Goal: Complete application form: Complete application form

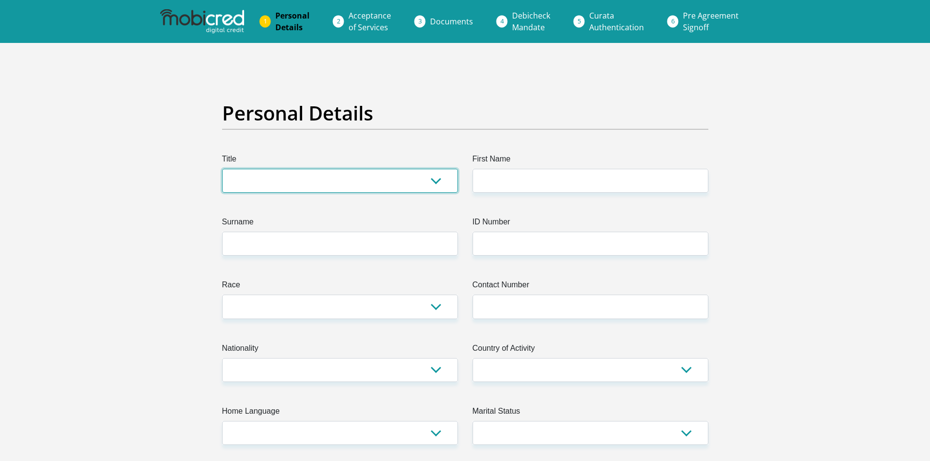
click at [331, 182] on select "Mr Ms Mrs Dr [PERSON_NAME]" at bounding box center [340, 181] width 236 height 24
select select "Mrs"
click at [222, 169] on select "Mr Ms Mrs Dr [PERSON_NAME]" at bounding box center [340, 181] width 236 height 24
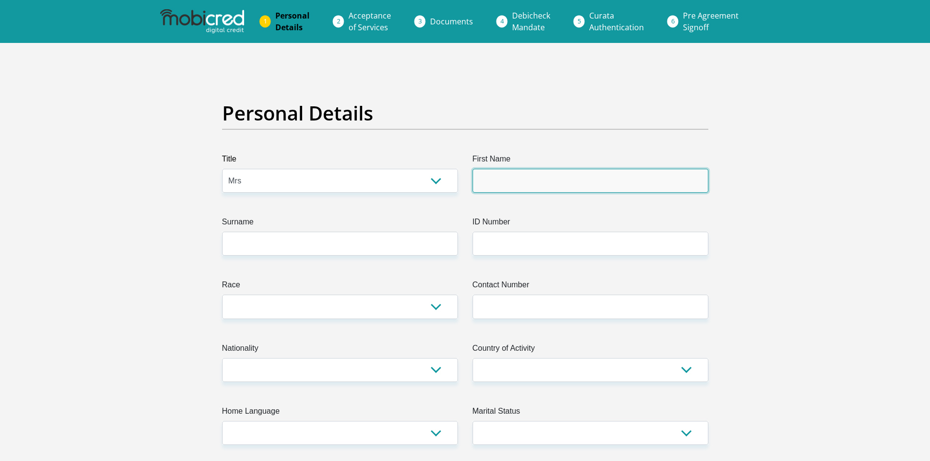
click at [564, 172] on input "First Name" at bounding box center [590, 181] width 236 height 24
type input "[PERSON_NAME]"
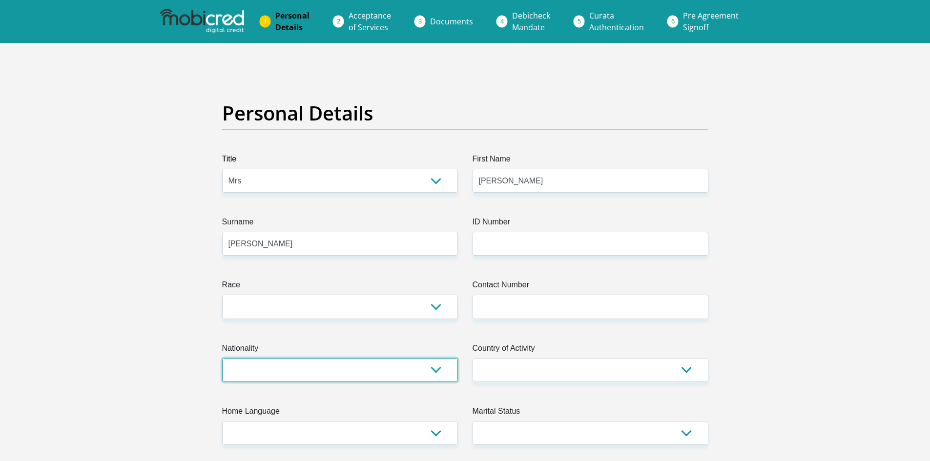
select select "ZAF"
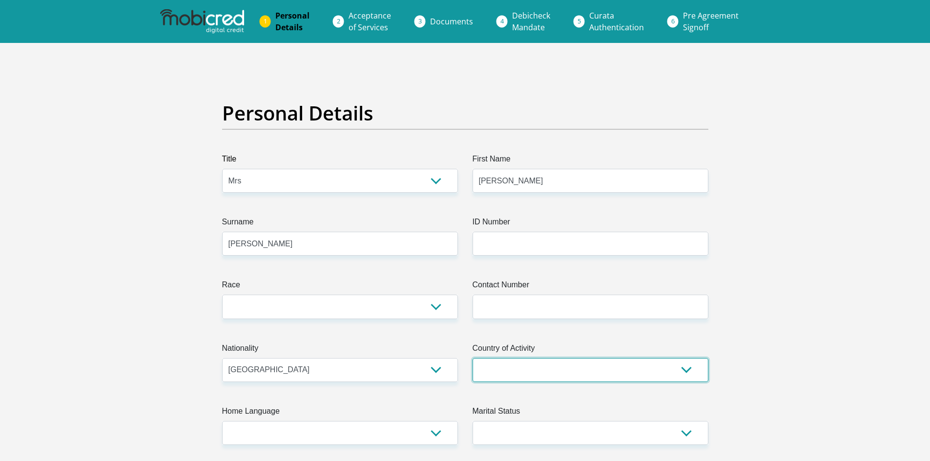
select select "ZAF"
type input "[STREET_ADDRESS]"
type input "2"
type input "[GEOGRAPHIC_DATA]"
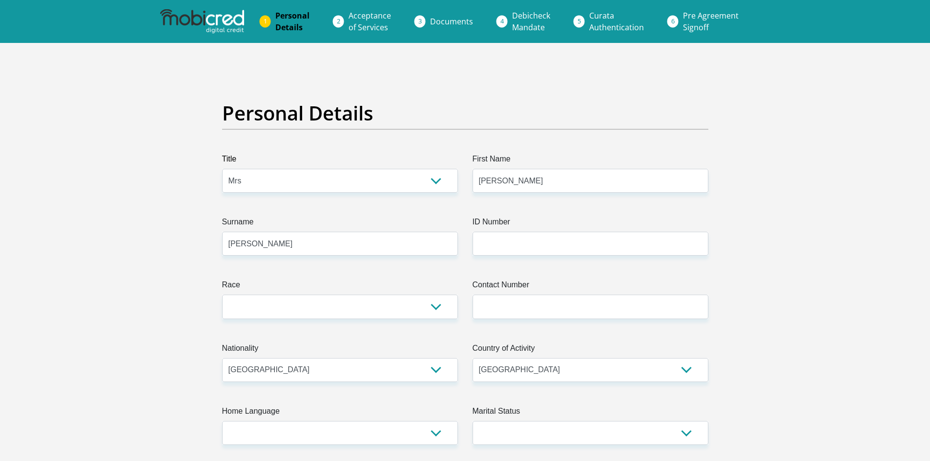
type input "2043"
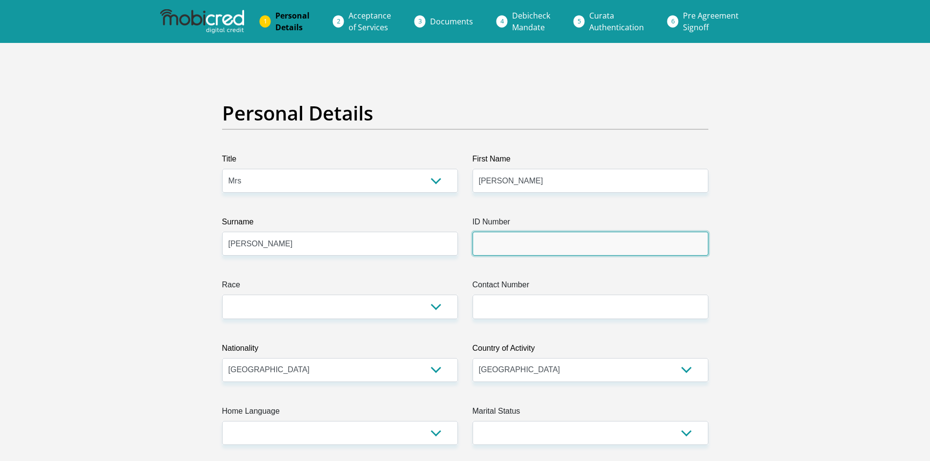
click at [502, 236] on input "ID Number" at bounding box center [590, 244] width 236 height 24
type input "9101060303085"
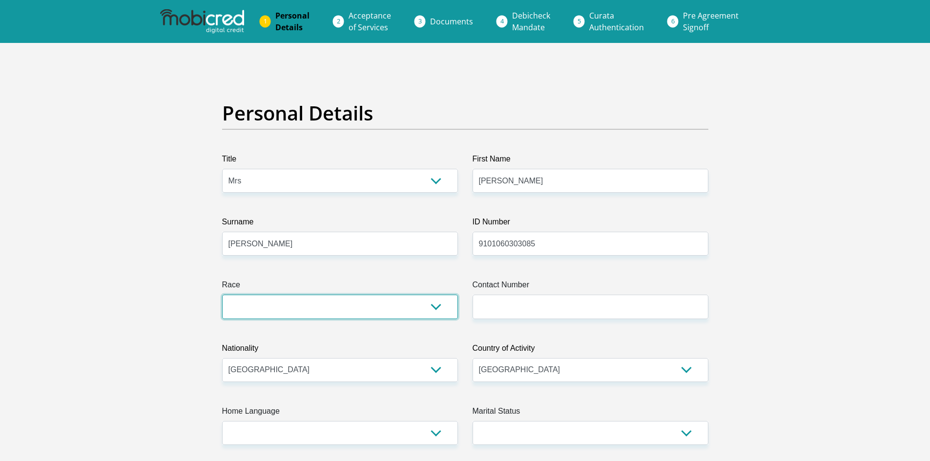
click at [382, 306] on select "Black Coloured Indian White Other" at bounding box center [340, 307] width 236 height 24
select select "4"
click at [222, 295] on select "Black Coloured Indian White Other" at bounding box center [340, 307] width 236 height 24
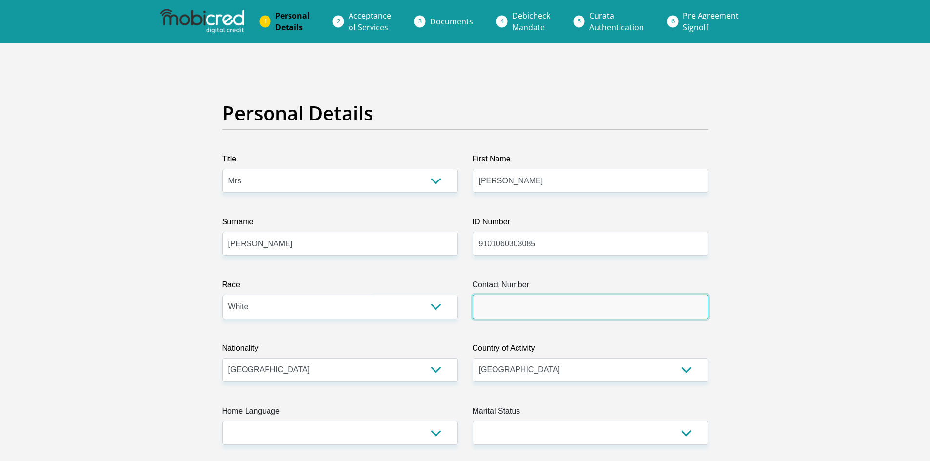
click at [531, 308] on input "Contact Number" at bounding box center [590, 307] width 236 height 24
type input "0621986561"
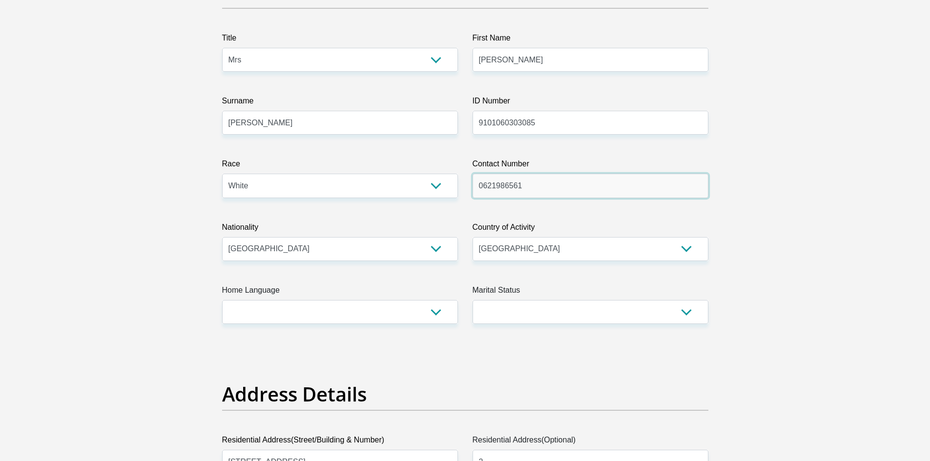
scroll to position [146, 0]
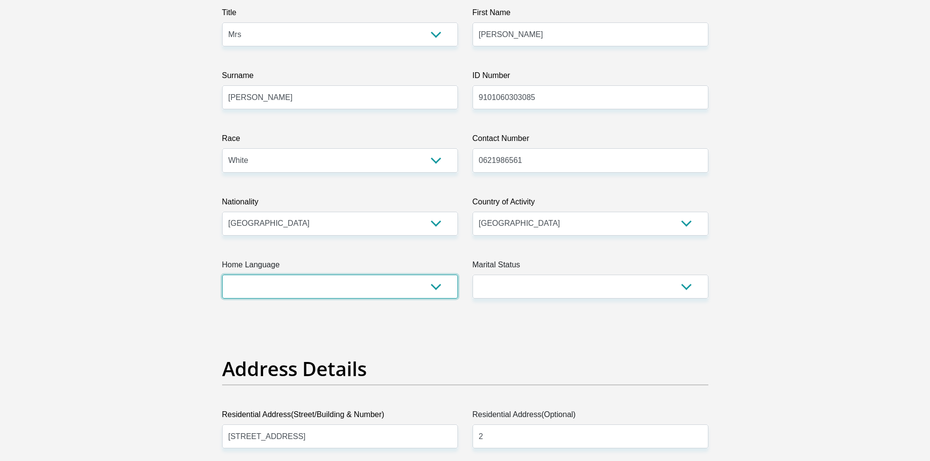
click at [379, 287] on select "Afrikaans English Sepedi South Ndebele Southern Sotho Swati Tsonga Tswana Venda…" at bounding box center [340, 287] width 236 height 24
select select "eng"
click at [222, 275] on select "Afrikaans English Sepedi South Ndebele Southern Sotho Swati Tsonga Tswana Venda…" at bounding box center [340, 287] width 236 height 24
click at [527, 289] on select "Married ANC Single Divorced Widowed Married COP or Customary Law" at bounding box center [590, 287] width 236 height 24
select select "2"
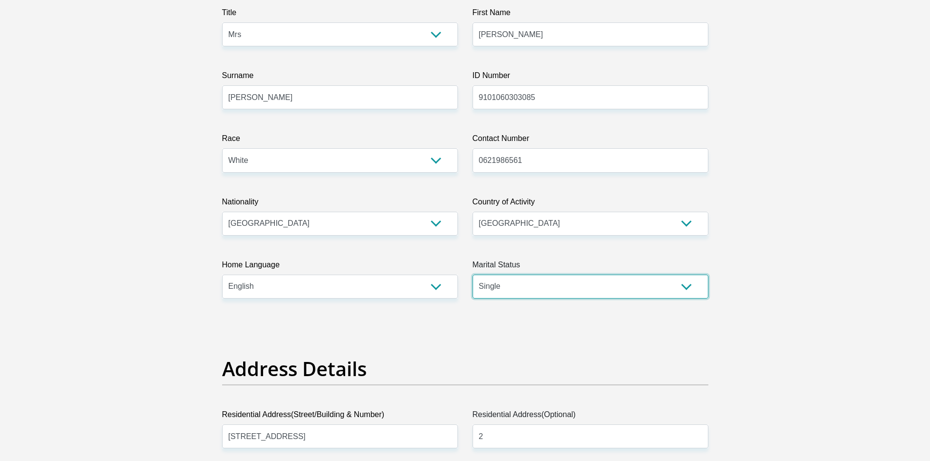
click at [472, 275] on select "Married ANC Single Divorced Widowed Married COP or Customary Law" at bounding box center [590, 287] width 236 height 24
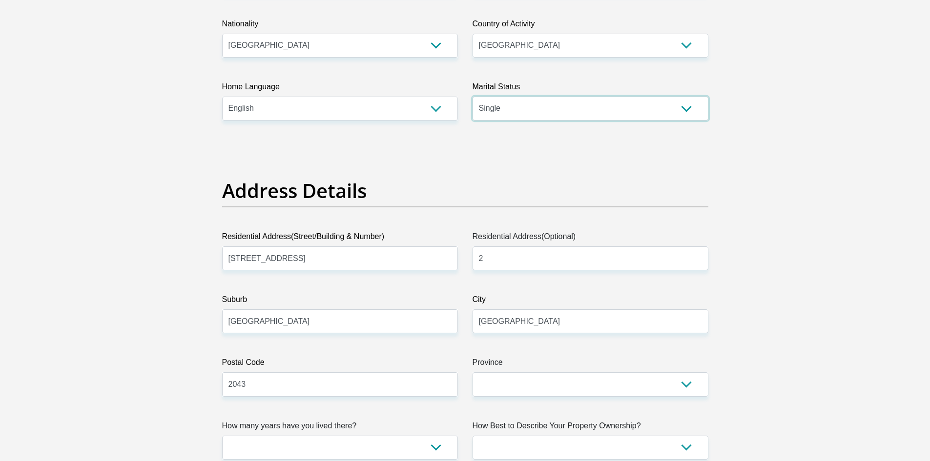
scroll to position [342, 0]
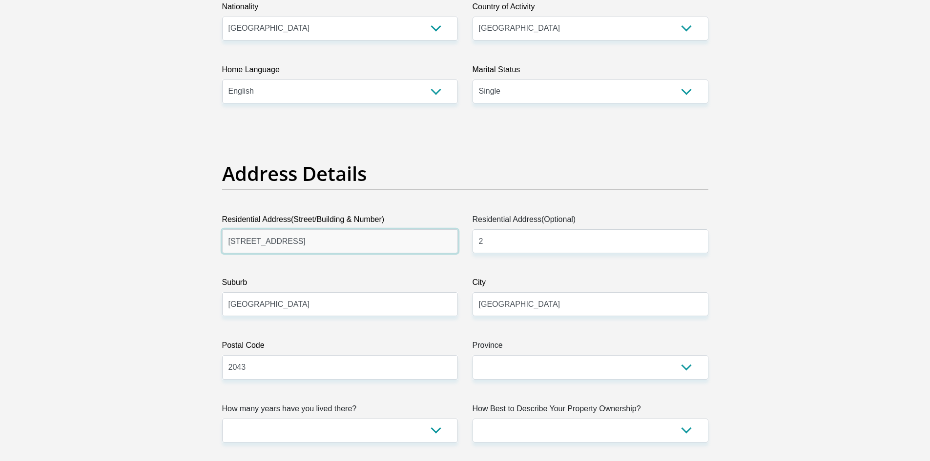
click at [343, 245] on input "[STREET_ADDRESS]" at bounding box center [340, 241] width 236 height 24
type input "1"
type input "[STREET_ADDRESS][PERSON_NAME]"
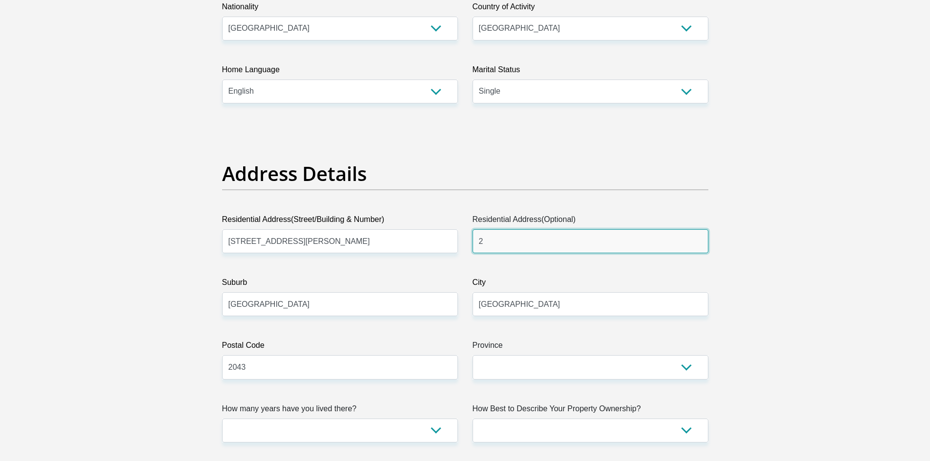
drag, startPoint x: 503, startPoint y: 245, endPoint x: 456, endPoint y: 242, distance: 47.4
type input "florentia"
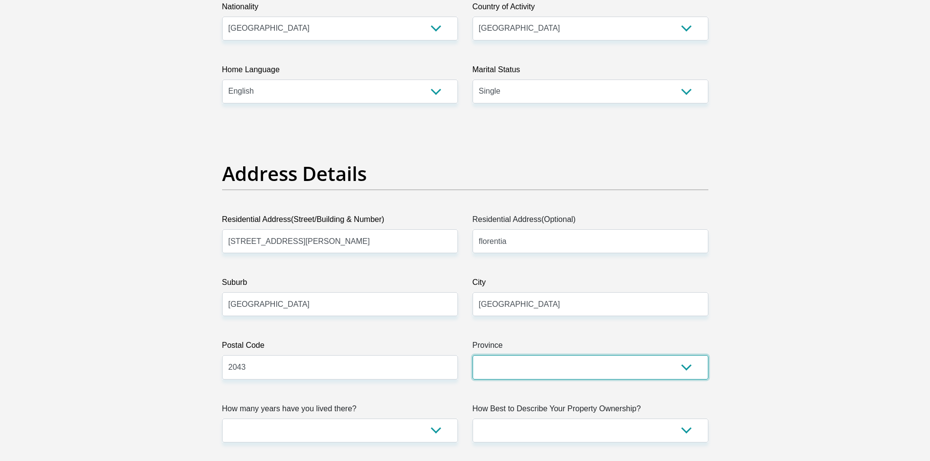
click at [535, 368] on select "Eastern Cape Free State [GEOGRAPHIC_DATA] [GEOGRAPHIC_DATA][DATE] [GEOGRAPHIC_D…" at bounding box center [590, 367] width 236 height 24
select select "Gauteng"
click at [472, 355] on select "Eastern Cape Free State [GEOGRAPHIC_DATA] [GEOGRAPHIC_DATA][DATE] [GEOGRAPHIC_D…" at bounding box center [590, 367] width 236 height 24
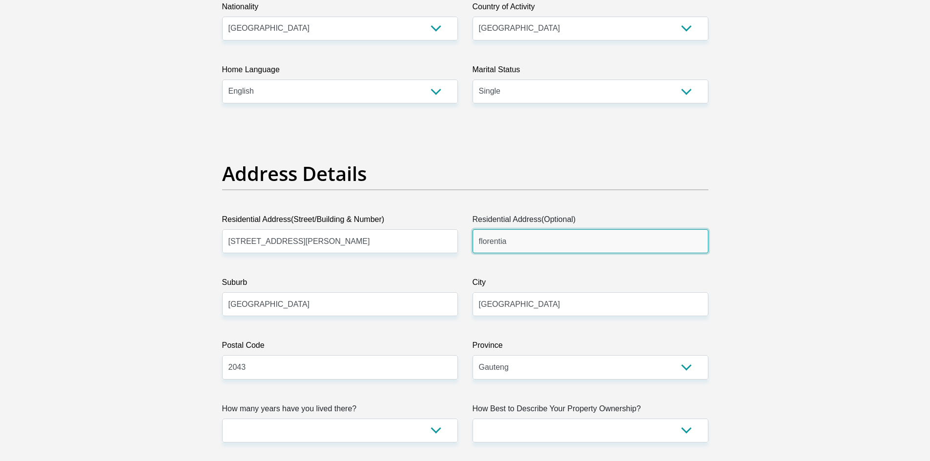
click at [534, 244] on input "florentia" at bounding box center [590, 241] width 236 height 24
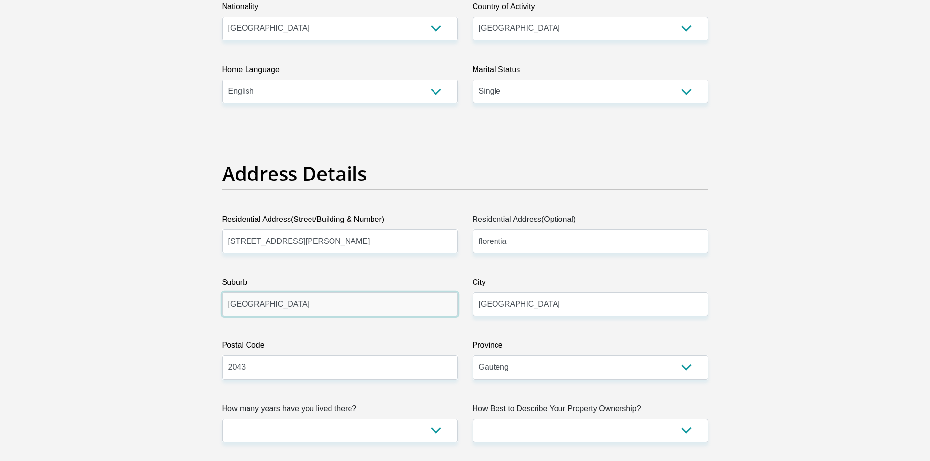
click at [297, 306] on input "[GEOGRAPHIC_DATA]" at bounding box center [340, 304] width 236 height 24
type input "J"
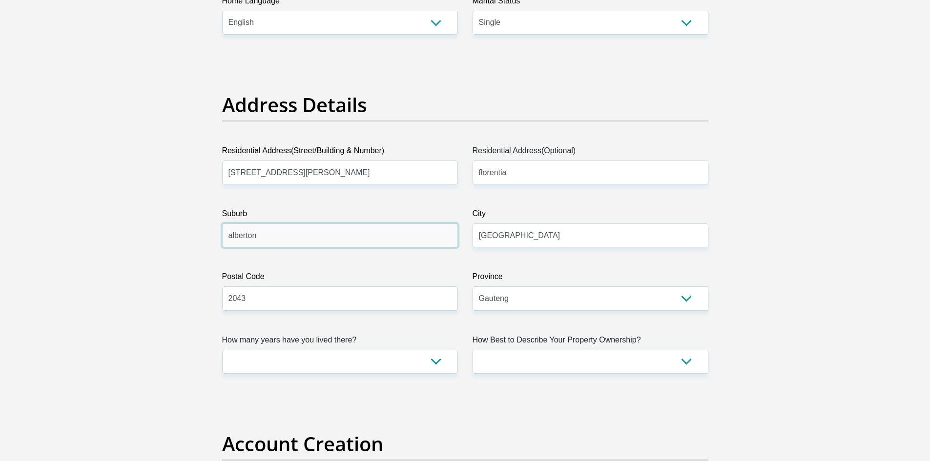
scroll to position [439, 0]
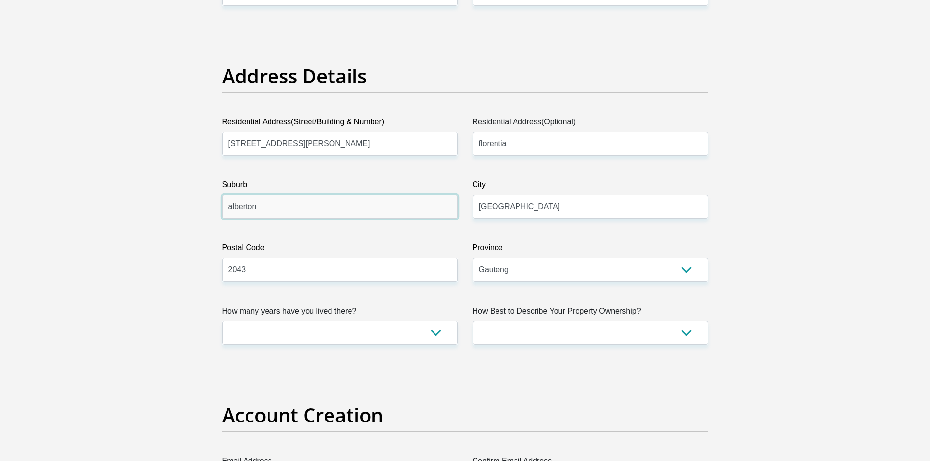
type input "alberton"
click at [346, 328] on select "less than 1 year 1-3 years 3-5 years 5+ years" at bounding box center [340, 333] width 236 height 24
select select "2"
click at [222, 321] on select "less than 1 year 1-3 years 3-5 years 5+ years" at bounding box center [340, 333] width 236 height 24
click at [567, 339] on select "Owned Rented Family Owned Company Dwelling" at bounding box center [590, 333] width 236 height 24
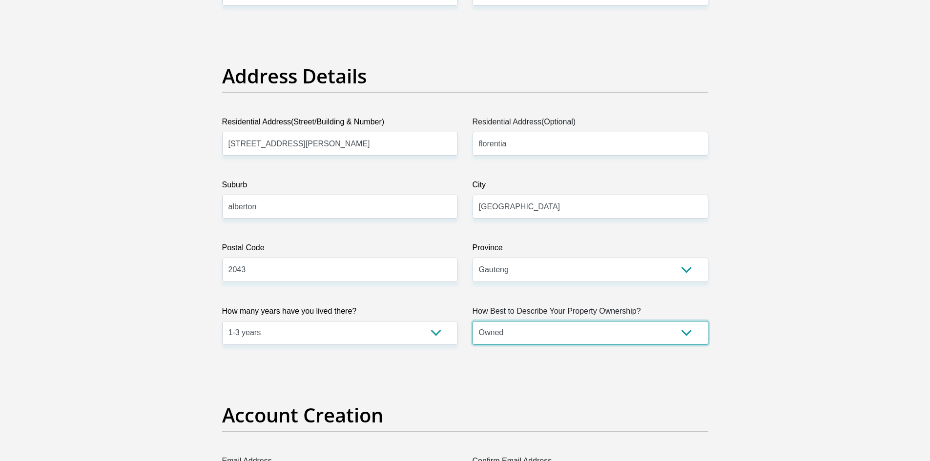
click at [472, 321] on select "Owned Rented Family Owned Company Dwelling" at bounding box center [590, 333] width 236 height 24
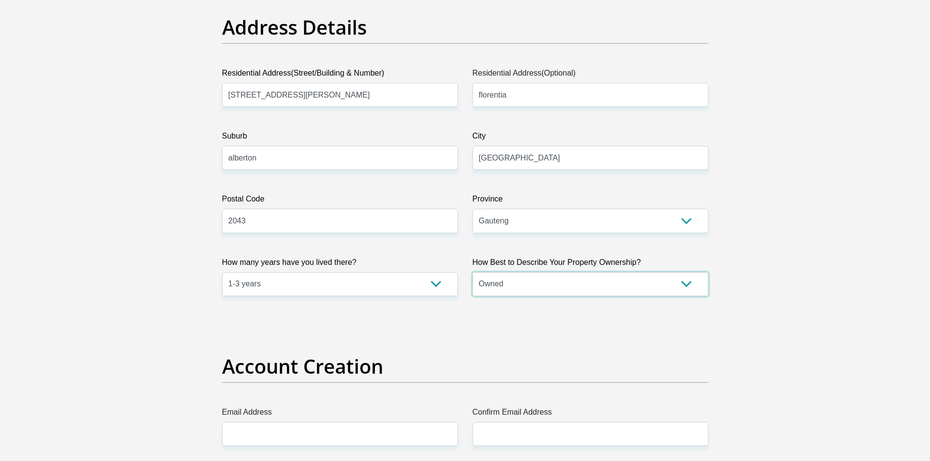
click at [541, 290] on select "Owned Rented Family Owned Company Dwelling" at bounding box center [590, 284] width 236 height 24
select select "parents"
click at [472, 272] on select "Owned Rented Family Owned Company Dwelling" at bounding box center [590, 284] width 236 height 24
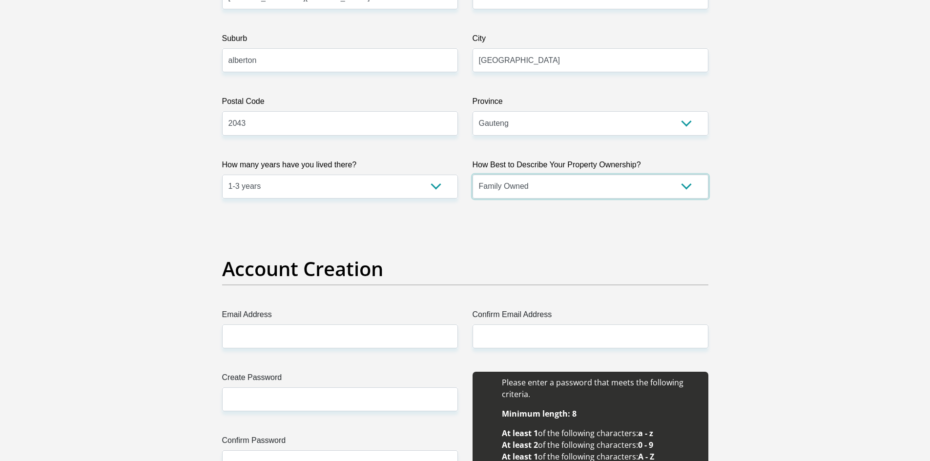
scroll to position [634, 0]
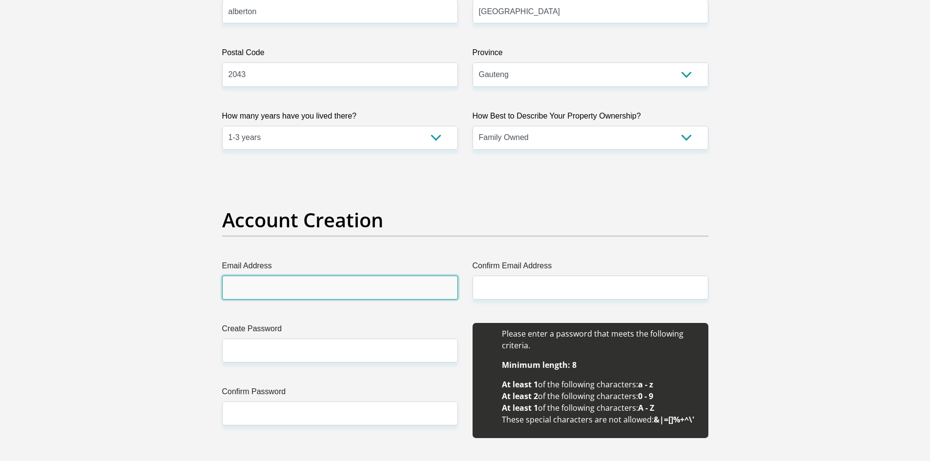
click at [301, 285] on input "Email Address" at bounding box center [340, 288] width 236 height 24
type input "[EMAIL_ADDRESS][DOMAIN_NAME]"
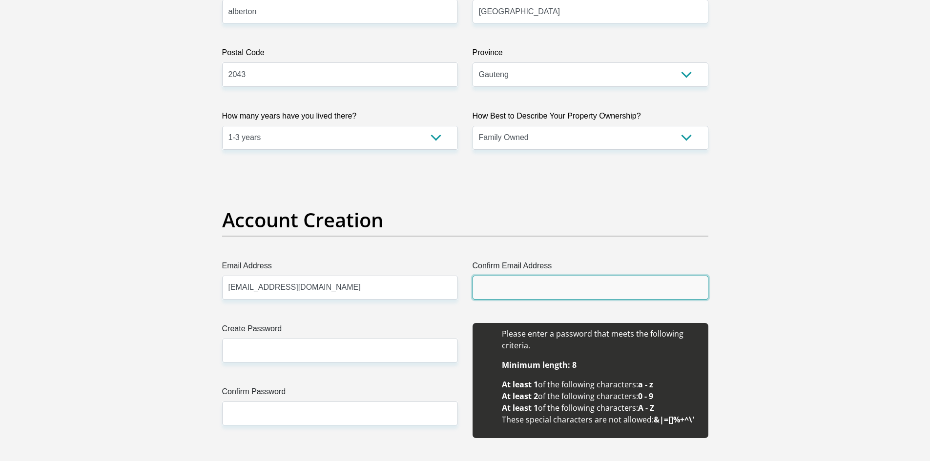
type input "[EMAIL_ADDRESS][DOMAIN_NAME]"
type input "[PERSON_NAME]"
type input "0621986561"
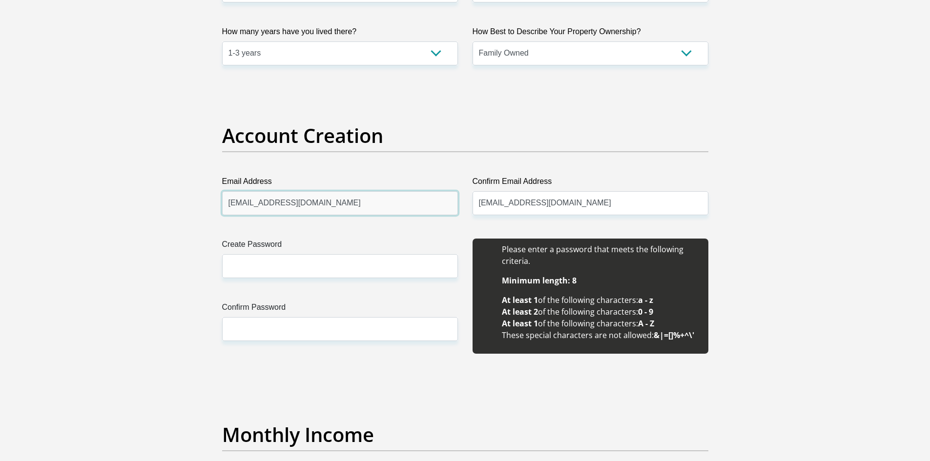
scroll to position [732, 0]
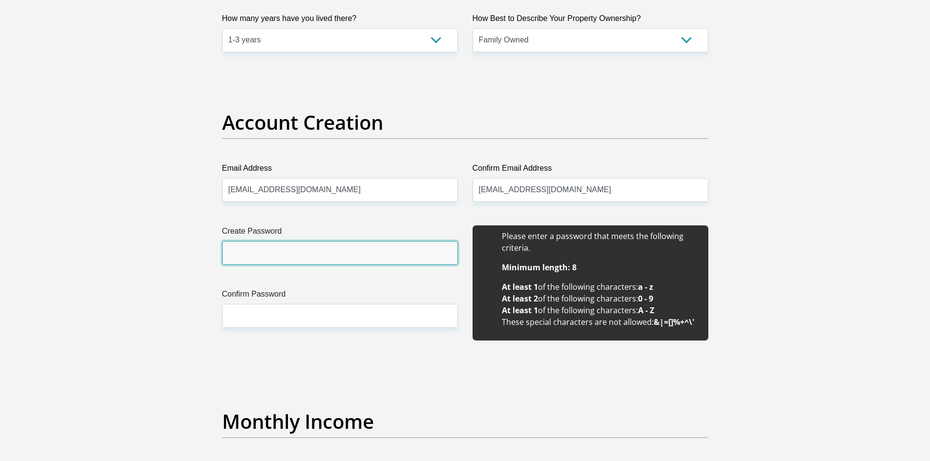
click at [305, 259] on input "Create Password" at bounding box center [340, 253] width 236 height 24
type input "Sonia2012."
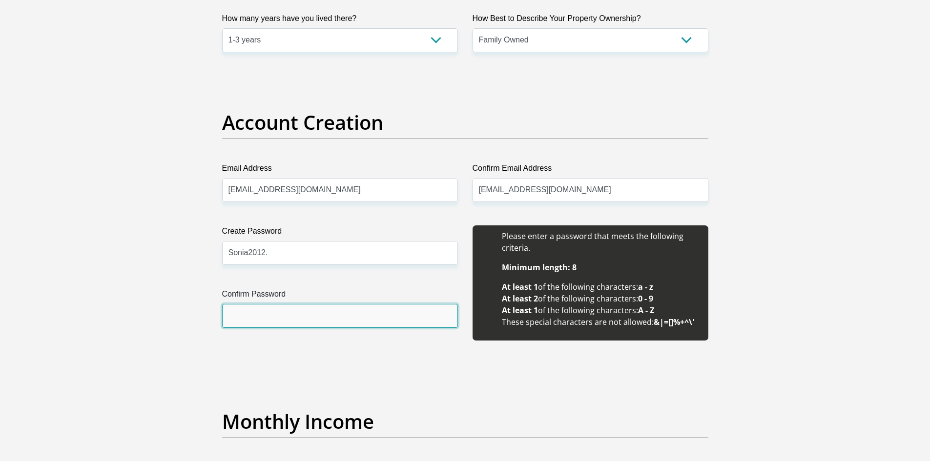
click at [314, 319] on input "Confirm Password" at bounding box center [340, 316] width 236 height 24
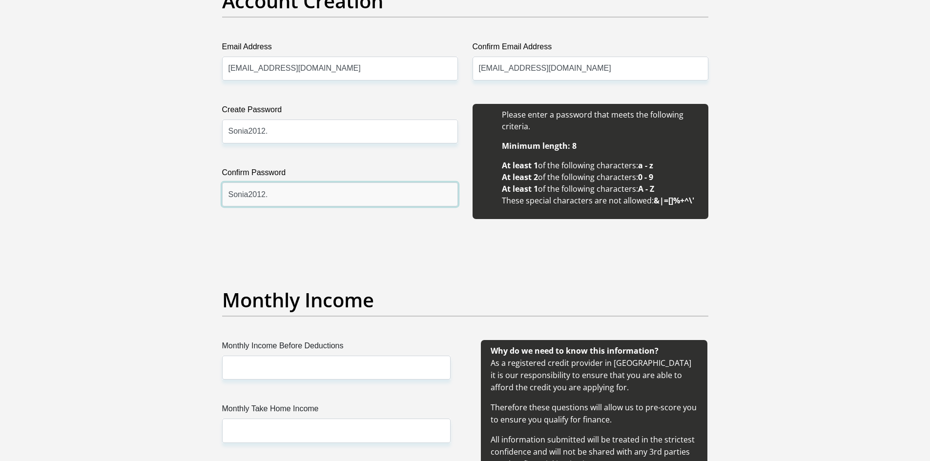
scroll to position [879, 0]
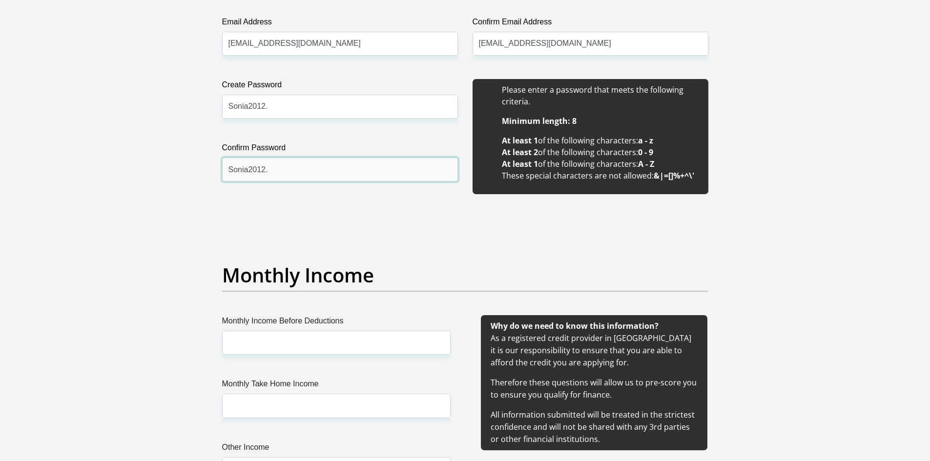
type input "Sonia2012."
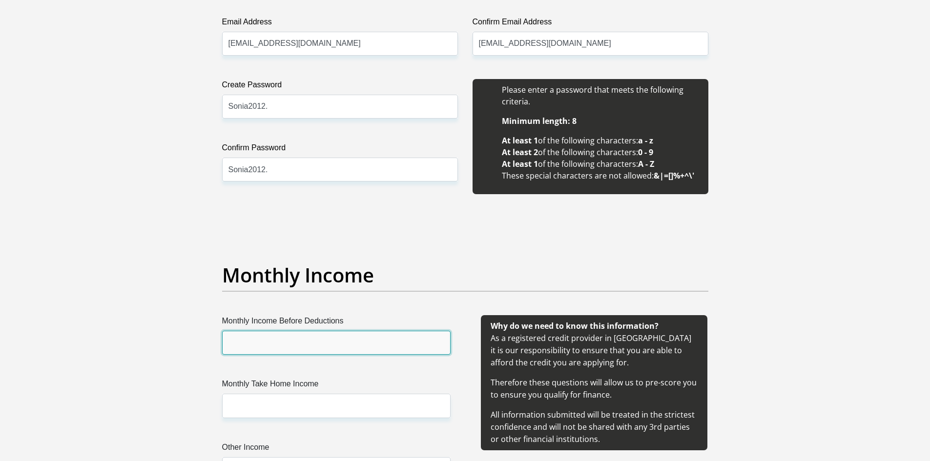
click at [320, 344] on input "Monthly Income Before Deductions" at bounding box center [336, 343] width 228 height 24
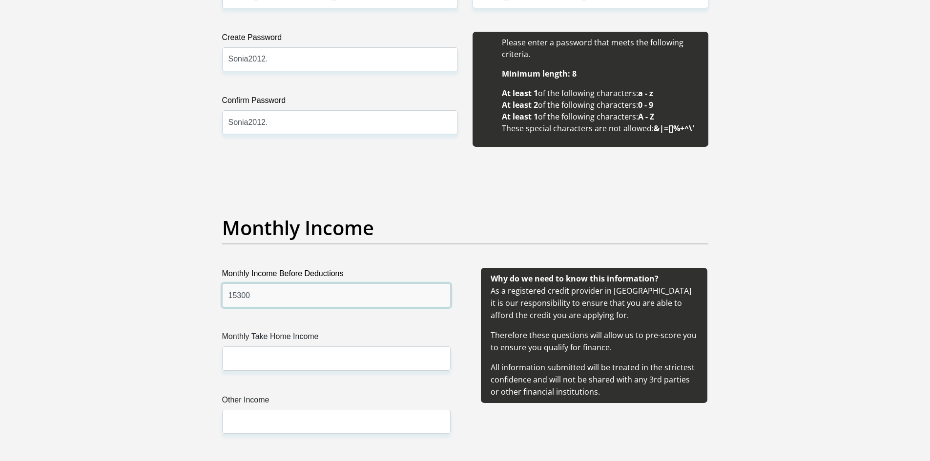
scroll to position [927, 0]
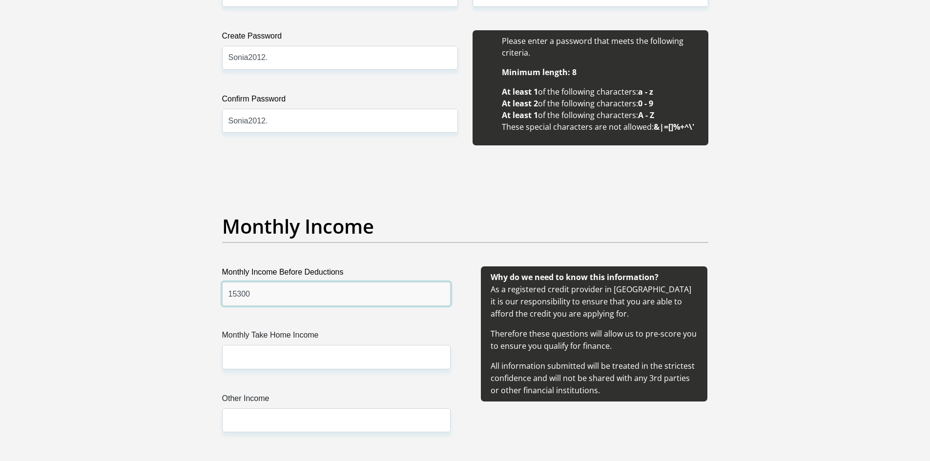
type input "15300"
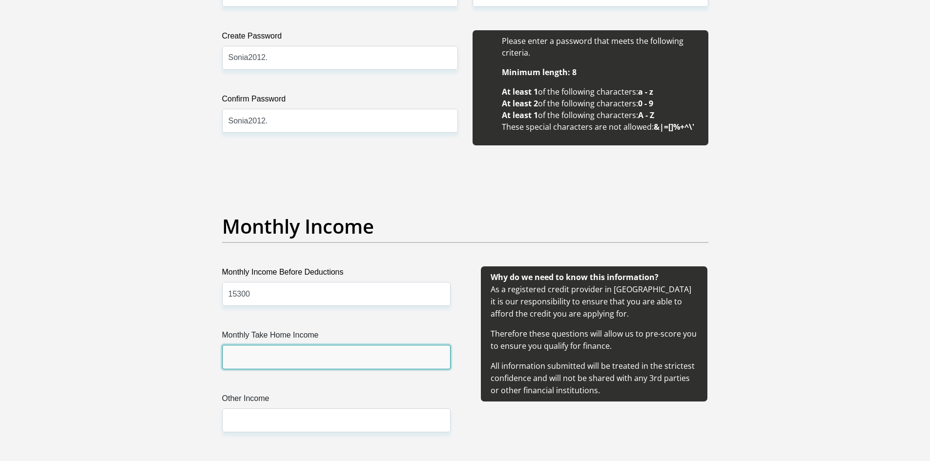
click at [306, 356] on input "Monthly Take Home Income" at bounding box center [336, 357] width 228 height 24
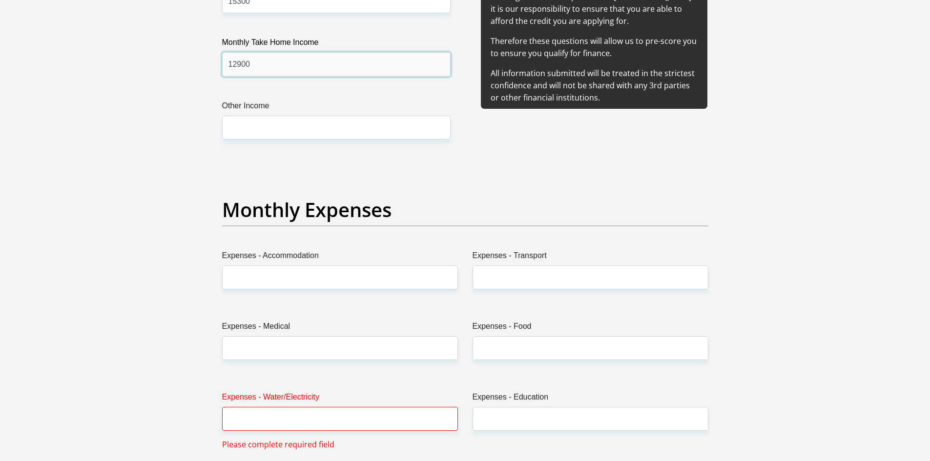
scroll to position [1269, 0]
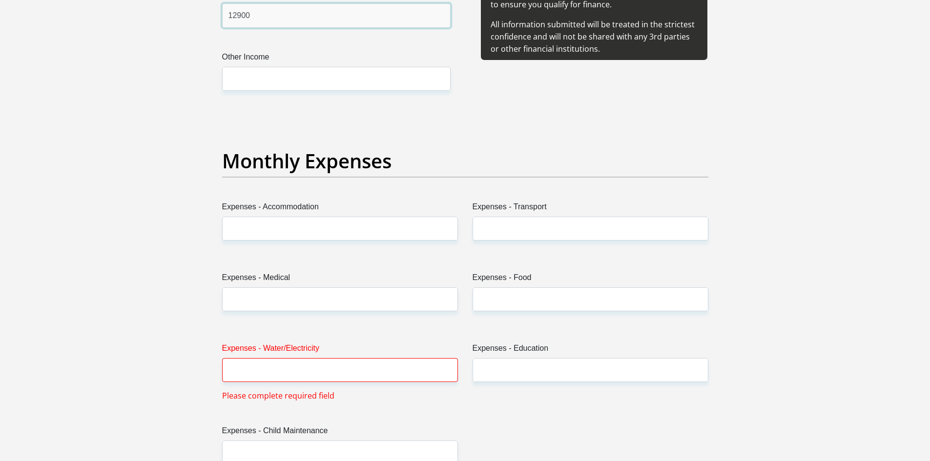
type input "12900"
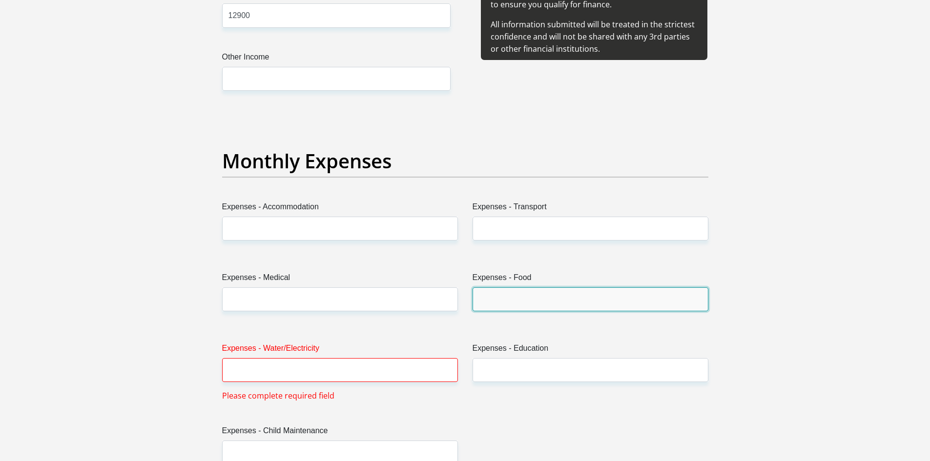
click at [510, 293] on input "Expenses - Food" at bounding box center [590, 299] width 236 height 24
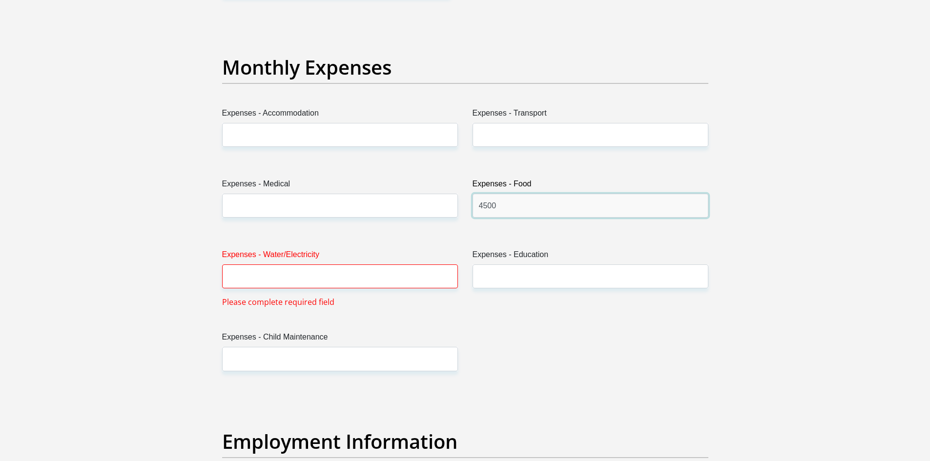
scroll to position [1367, 0]
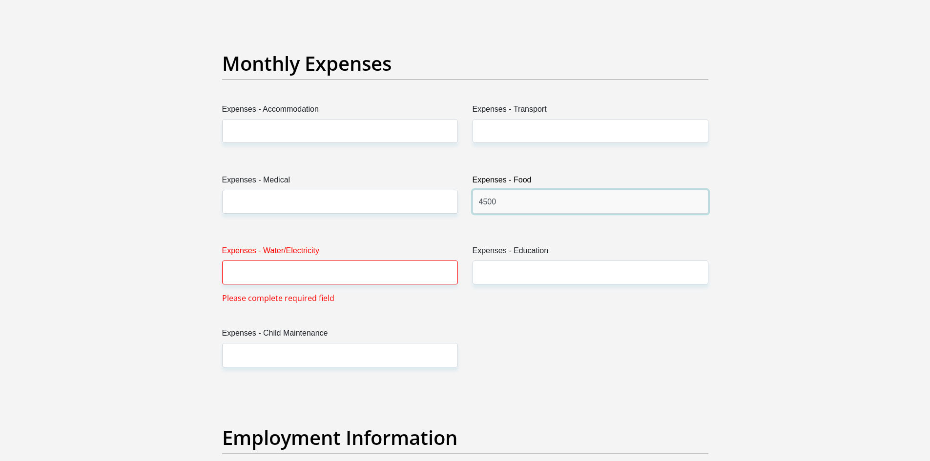
type input "4500"
click at [388, 280] on input "Expenses - Water/Electricity" at bounding box center [340, 273] width 236 height 24
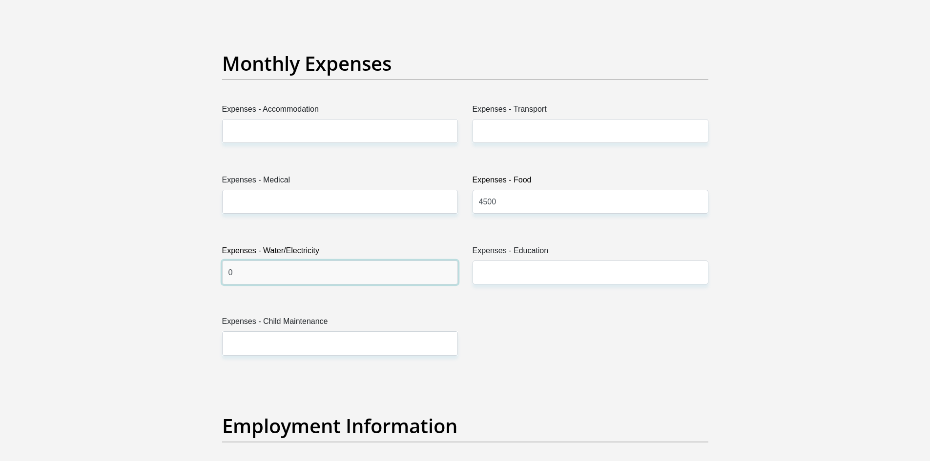
type input "0"
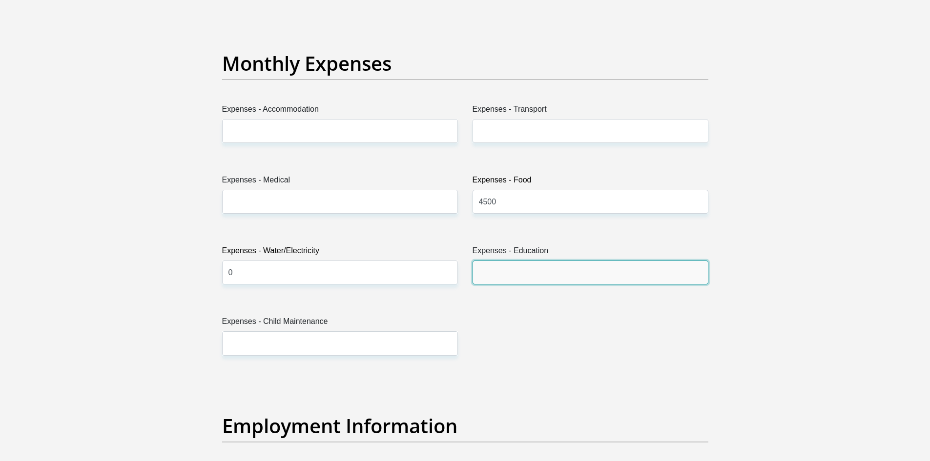
click at [499, 276] on input "Expenses - Education" at bounding box center [590, 273] width 236 height 24
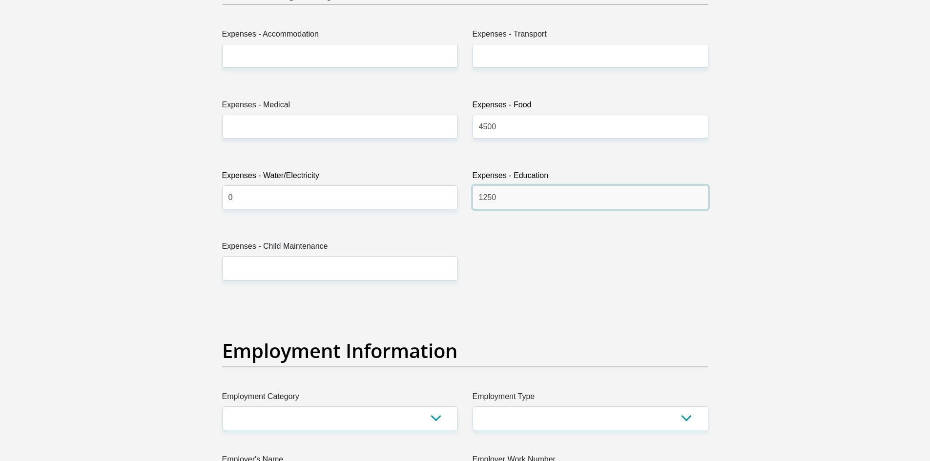
scroll to position [1513, 0]
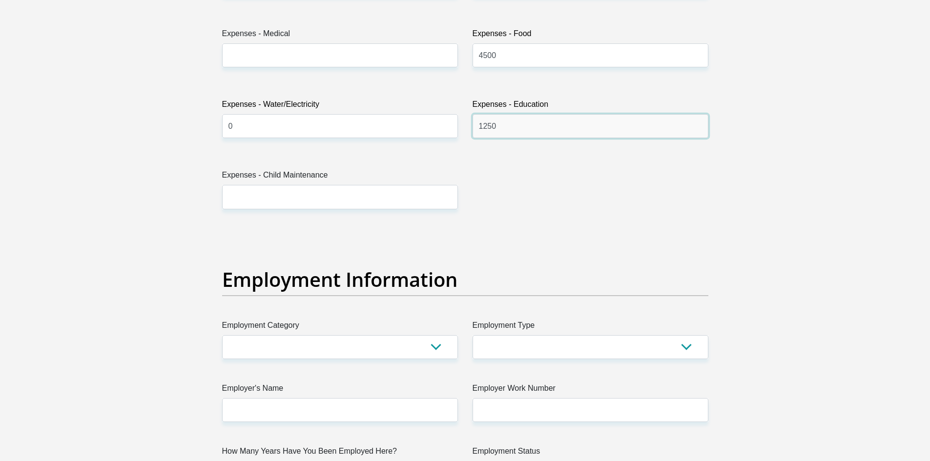
type input "1250"
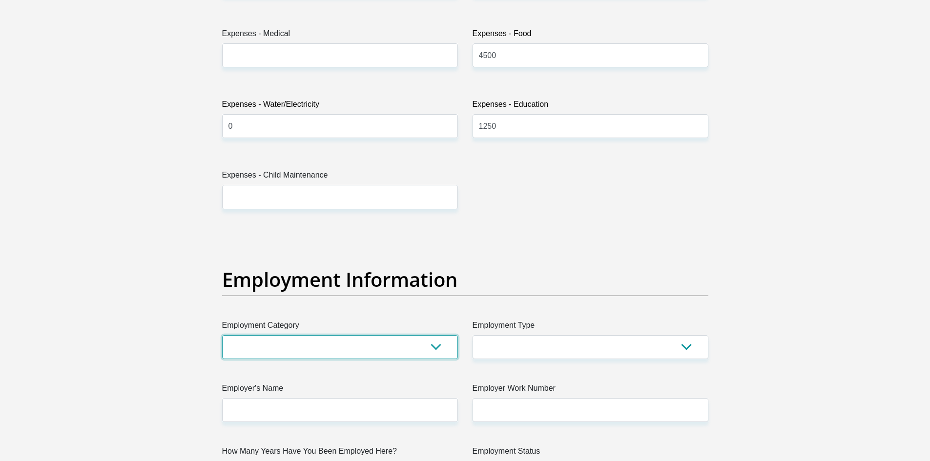
click at [378, 345] on select "AGRICULTURE ALCOHOL & TOBACCO CONSTRUCTION MATERIALS METALLURGY EQUIPMENT FOR R…" at bounding box center [340, 347] width 236 height 24
select select "14"
click at [222, 335] on select "AGRICULTURE ALCOHOL & TOBACCO CONSTRUCTION MATERIALS METALLURGY EQUIPMENT FOR R…" at bounding box center [340, 347] width 236 height 24
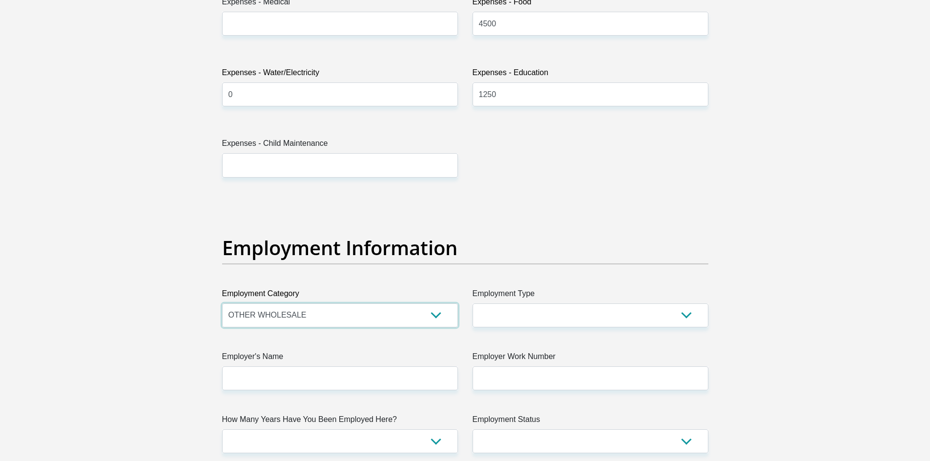
scroll to position [1562, 0]
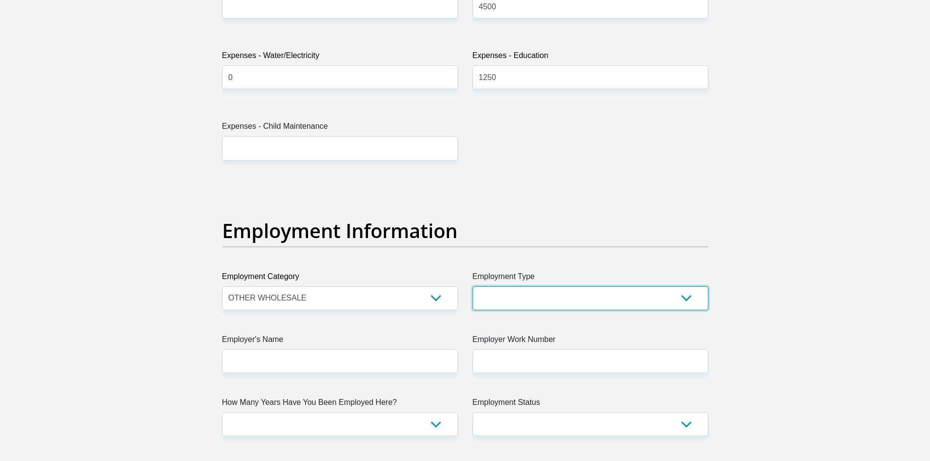
click at [587, 299] on select "College/Lecturer Craft Seller Creative Driver Executive Farmer Forces - Non Com…" at bounding box center [590, 298] width 236 height 24
click at [686, 299] on select "College/Lecturer Craft Seller Creative Driver Executive Farmer Forces - Non Com…" at bounding box center [590, 298] width 236 height 24
select select "Sales"
click at [472, 286] on select "College/Lecturer Craft Seller Creative Driver Executive Farmer Forces - Non Com…" at bounding box center [590, 298] width 236 height 24
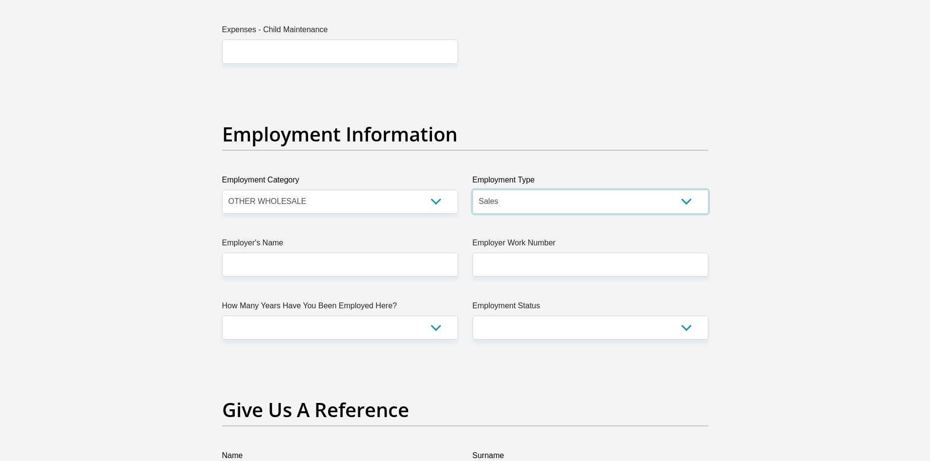
scroll to position [1659, 0]
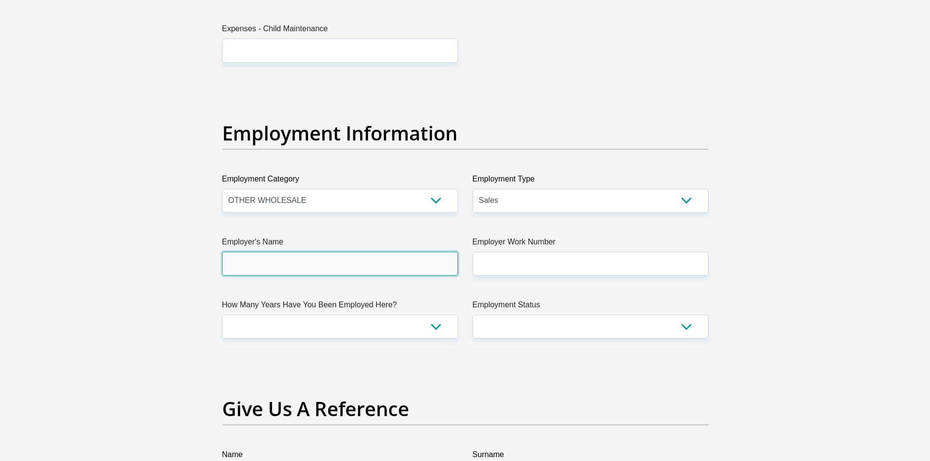
click at [368, 269] on input "Employer's Name" at bounding box center [340, 264] width 236 height 24
type input "Hisense"
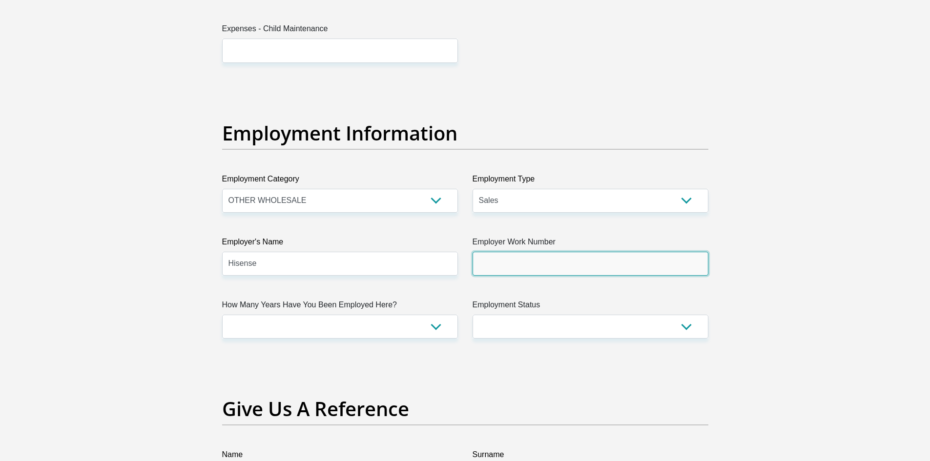
click at [558, 264] on input "Employer Work Number" at bounding box center [590, 264] width 236 height 24
paste input "11 839 0913"
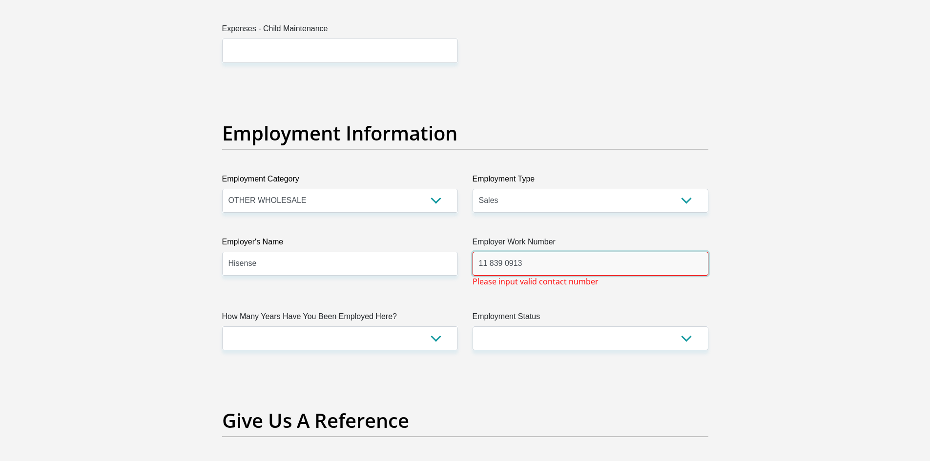
click at [476, 262] on input "11 839 0913" at bounding box center [590, 264] width 236 height 24
click at [495, 268] on input "011 839 0913" at bounding box center [590, 264] width 236 height 24
click at [508, 261] on input "011839 0913" at bounding box center [590, 264] width 236 height 24
click at [538, 264] on input "0118390913" at bounding box center [590, 264] width 236 height 24
type input "0118390913"
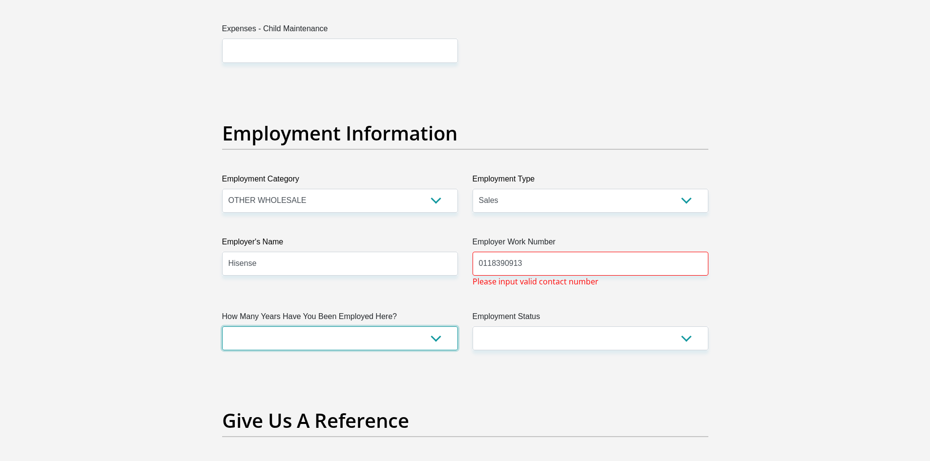
click at [357, 346] on select "less than 1 year 1-3 years 3-5 years 5+ years" at bounding box center [340, 339] width 236 height 24
select select "24"
click at [222, 327] on select "less than 1 year 1-3 years 3-5 years 5+ years" at bounding box center [340, 339] width 236 height 24
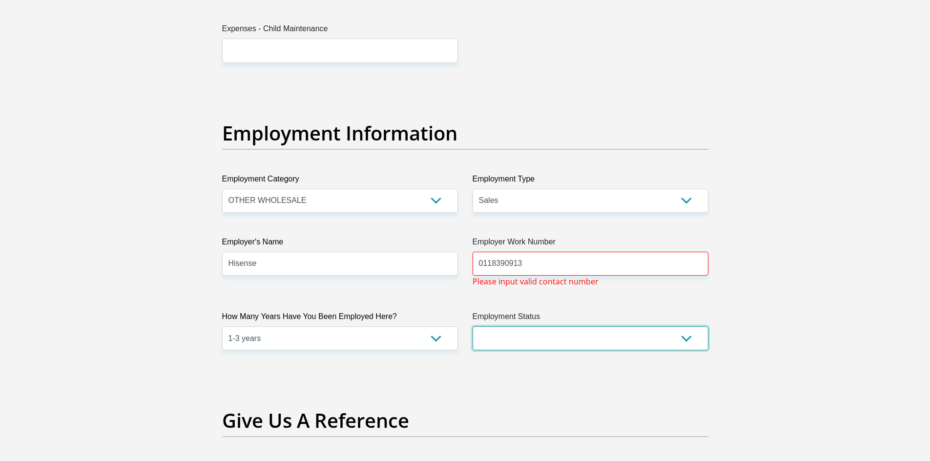
click at [522, 348] on select "Permanent/Full-time Part-time/Casual [DEMOGRAPHIC_DATA] Worker Self-Employed Ho…" at bounding box center [590, 339] width 236 height 24
select select "1"
click at [472, 327] on select "Permanent/Full-time Part-time/Casual [DEMOGRAPHIC_DATA] Worker Self-Employed Ho…" at bounding box center [590, 339] width 236 height 24
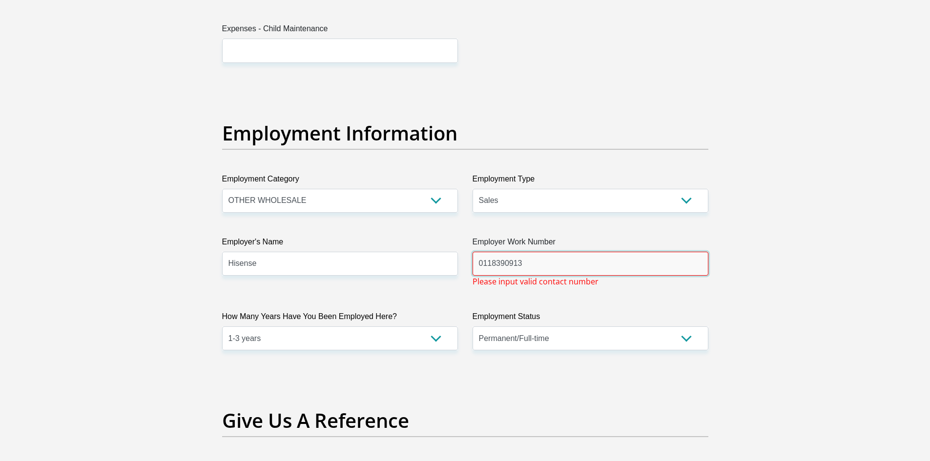
click at [545, 266] on input "0118390913" at bounding box center [590, 264] width 236 height 24
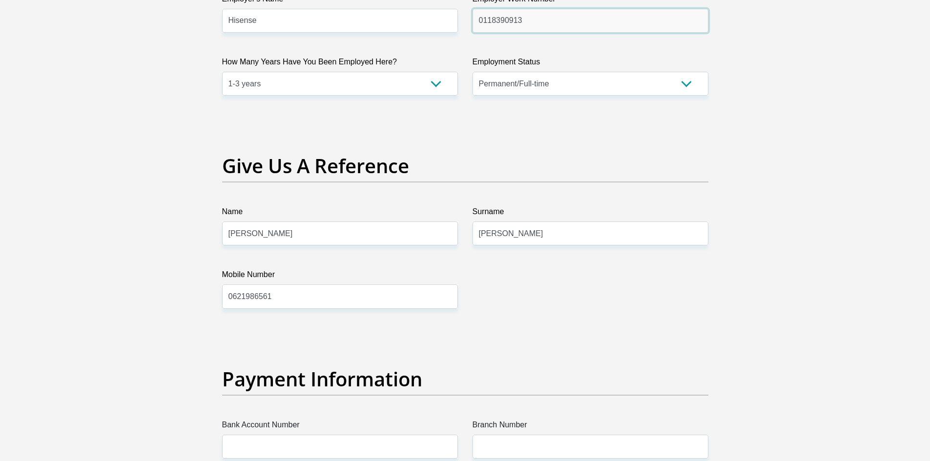
scroll to position [1903, 0]
type input "0118390913"
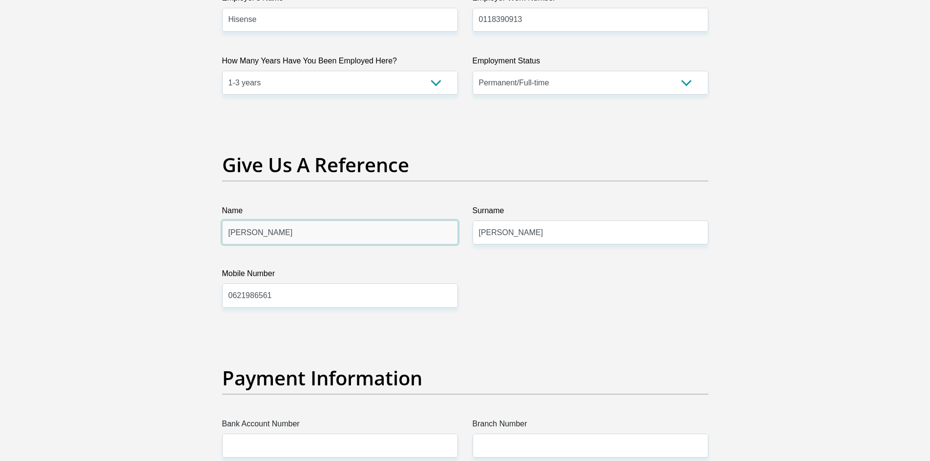
drag, startPoint x: 290, startPoint y: 235, endPoint x: 193, endPoint y: 235, distance: 97.6
type input "[PERSON_NAME]"
drag, startPoint x: 278, startPoint y: 298, endPoint x: 221, endPoint y: 300, distance: 56.6
click at [221, 300] on div "Mobile Number [PHONE_NUMBER]" at bounding box center [340, 288] width 250 height 40
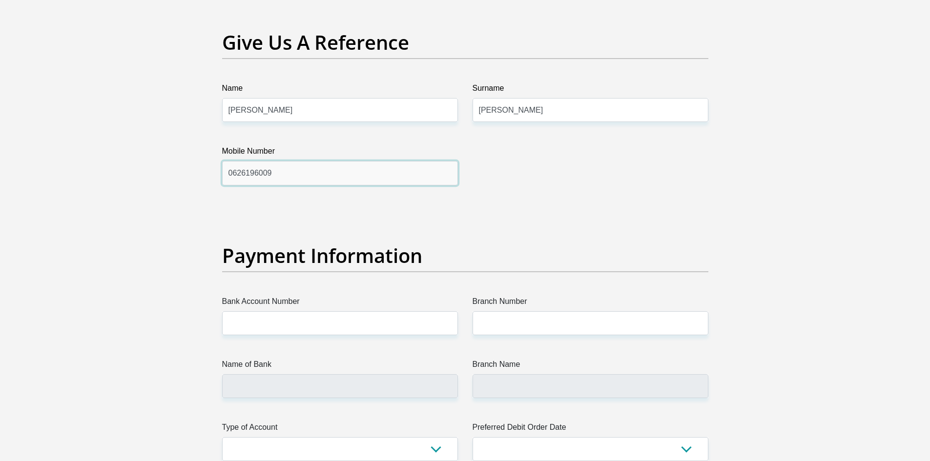
scroll to position [2050, 0]
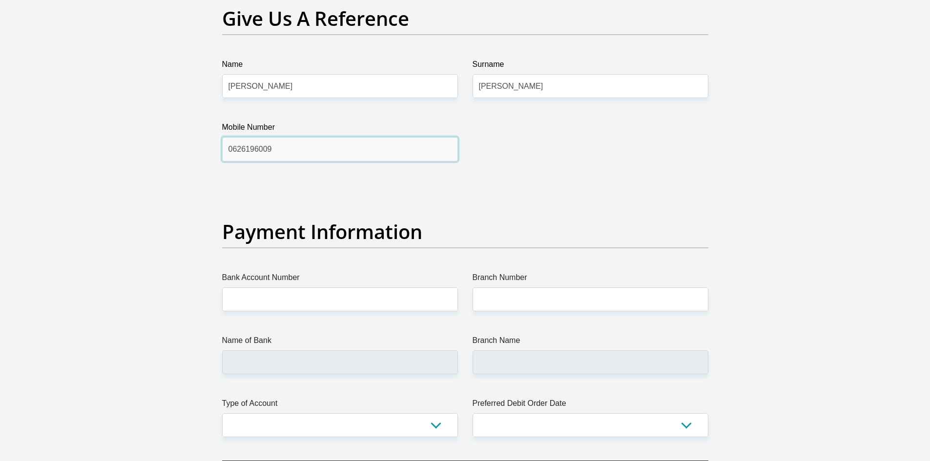
type input "0626196009"
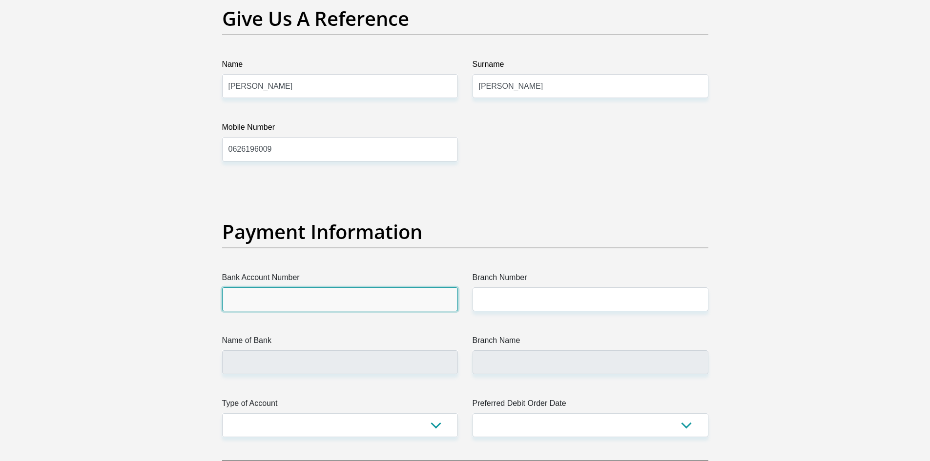
click at [270, 289] on input "Bank Account Number" at bounding box center [340, 299] width 236 height 24
type input "4120613626"
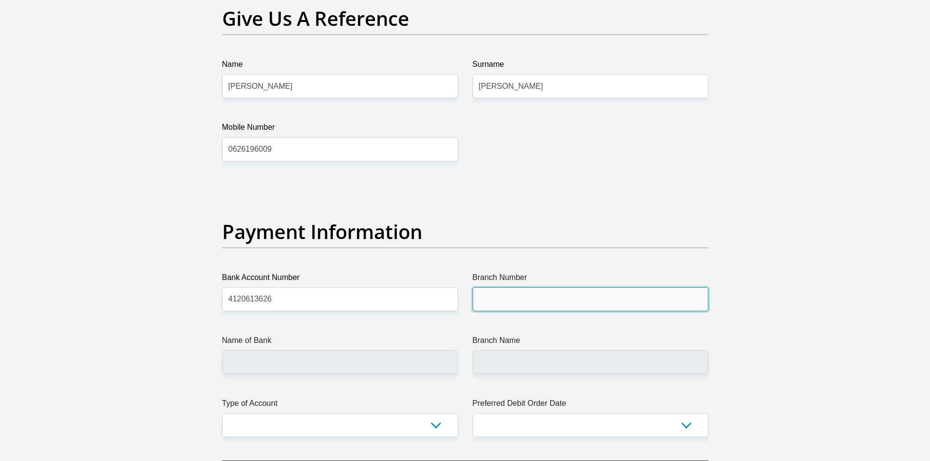
click at [538, 296] on input "Branch Number" at bounding box center [590, 299] width 236 height 24
type input "632005"
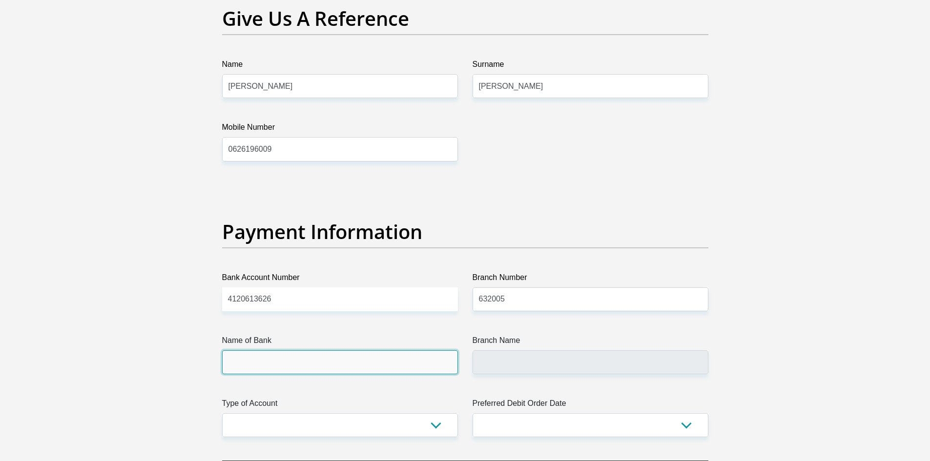
click at [369, 365] on input "Name of Bank" at bounding box center [340, 362] width 236 height 24
type input "ABSA BANK"
type input "ABSA ELECTRONIC SETTLEMENT CNT"
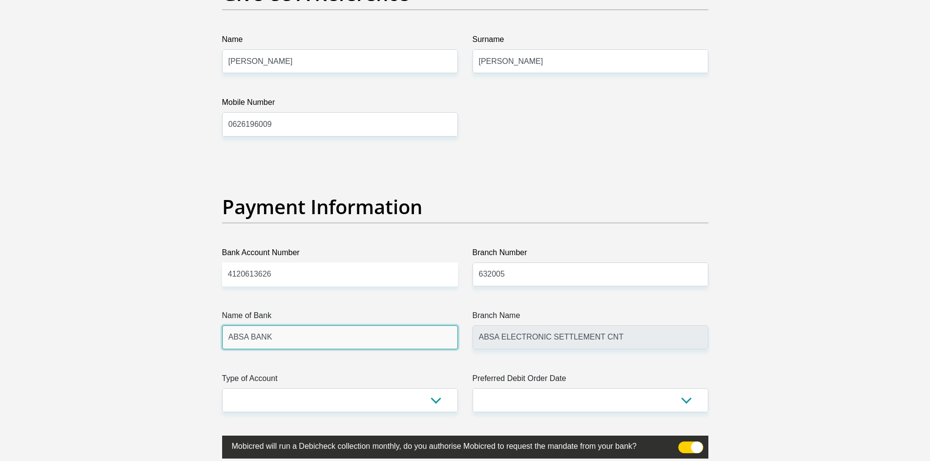
scroll to position [2099, 0]
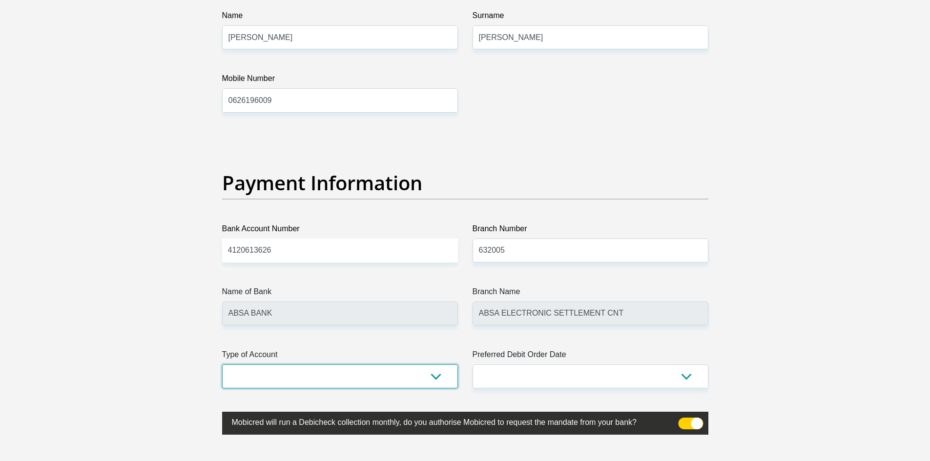
click at [365, 384] on select "Cheque Savings" at bounding box center [340, 377] width 236 height 24
select select "CUR"
click at [222, 365] on select "Cheque Savings" at bounding box center [340, 377] width 236 height 24
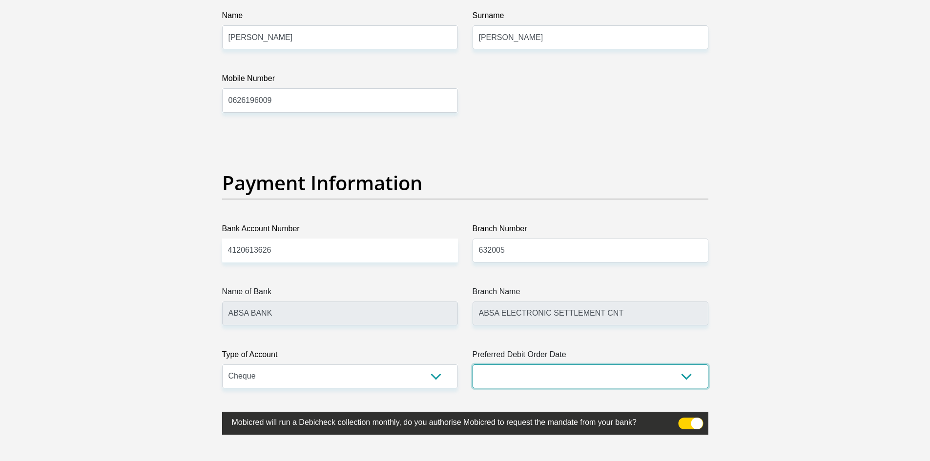
click at [542, 378] on select "1st 2nd 3rd 4th 5th 7th 18th 19th 20th 21st 22nd 23rd 24th 25th 26th 27th 28th …" at bounding box center [590, 377] width 236 height 24
select select "26"
click at [472, 365] on select "1st 2nd 3rd 4th 5th 7th 18th 19th 20th 21st 22nd 23rd 24th 25th 26th 27th 28th …" at bounding box center [590, 377] width 236 height 24
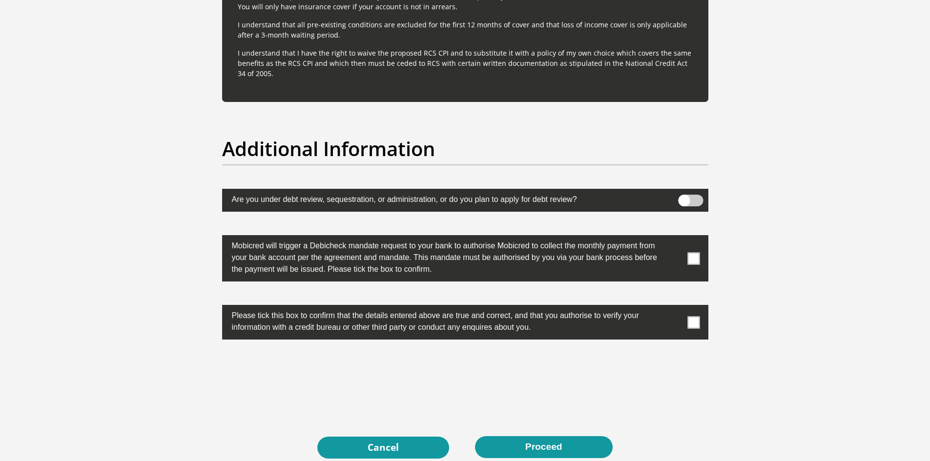
scroll to position [2928, 0]
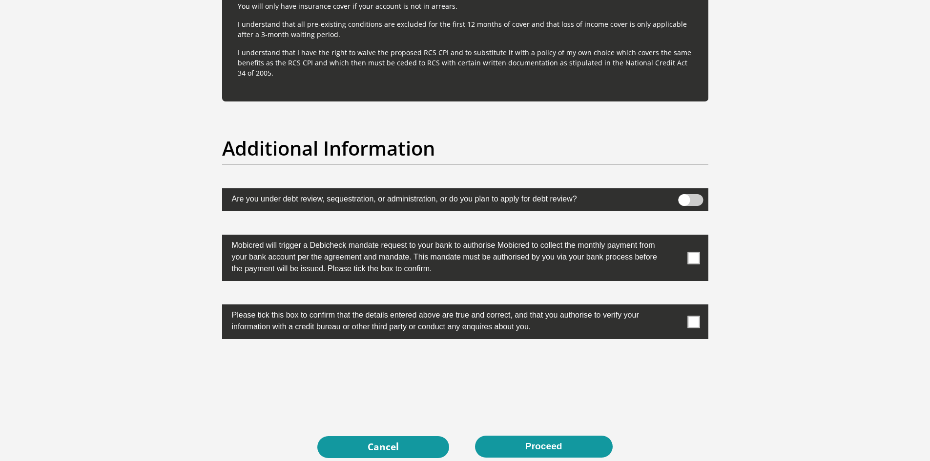
click at [694, 258] on span at bounding box center [693, 258] width 12 height 12
click at [674, 237] on input "checkbox" at bounding box center [674, 237] width 0 height 0
click at [693, 321] on span at bounding box center [693, 322] width 12 height 12
click at [674, 307] on input "checkbox" at bounding box center [674, 307] width 0 height 0
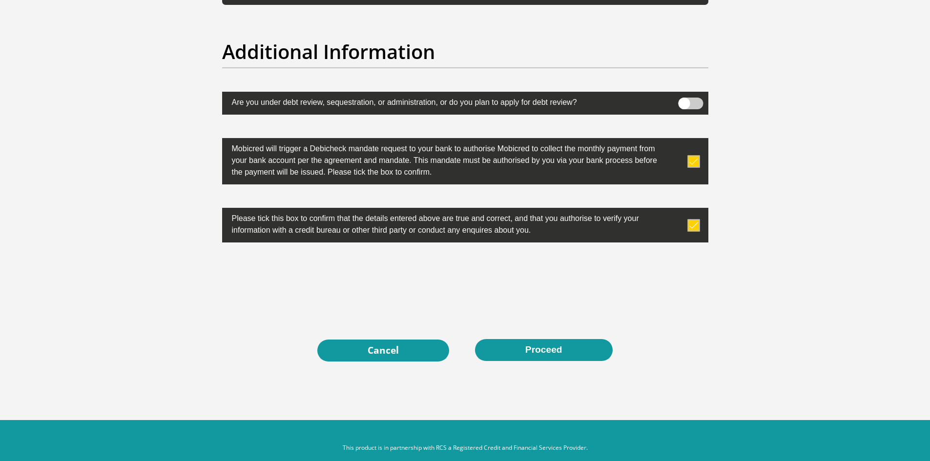
scroll to position [3026, 0]
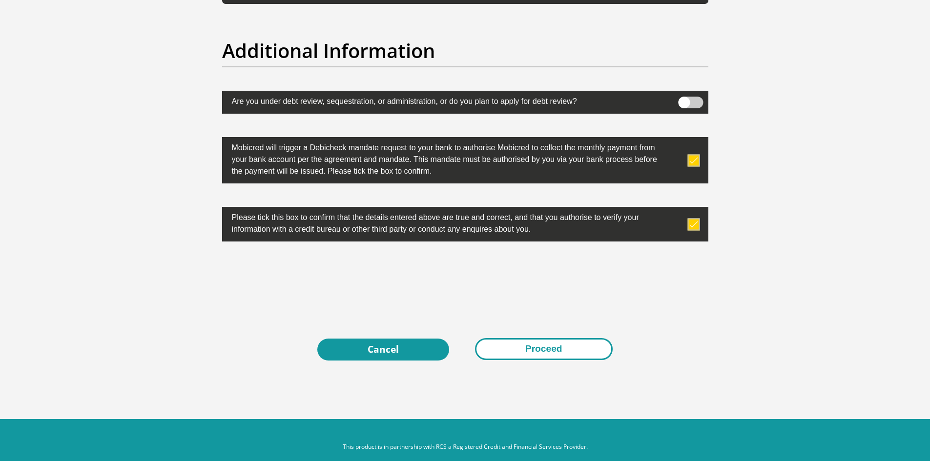
click at [558, 348] on button "Proceed" at bounding box center [544, 349] width 138 height 22
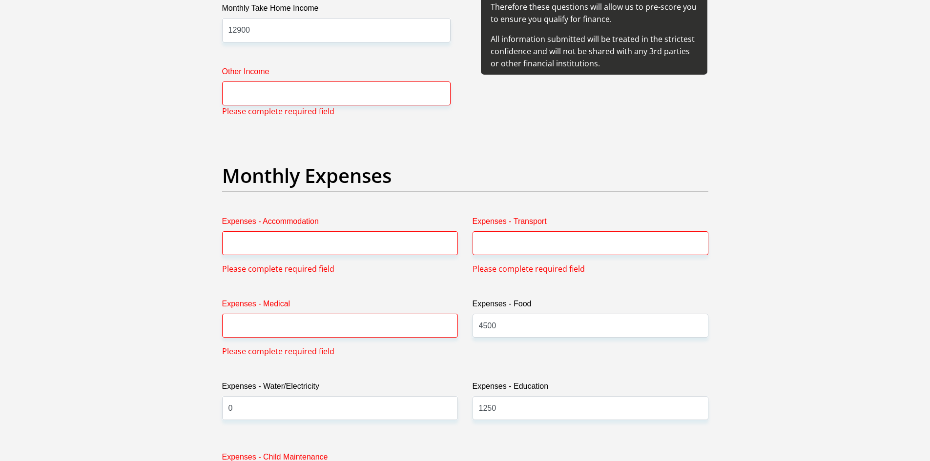
scroll to position [1213, 0]
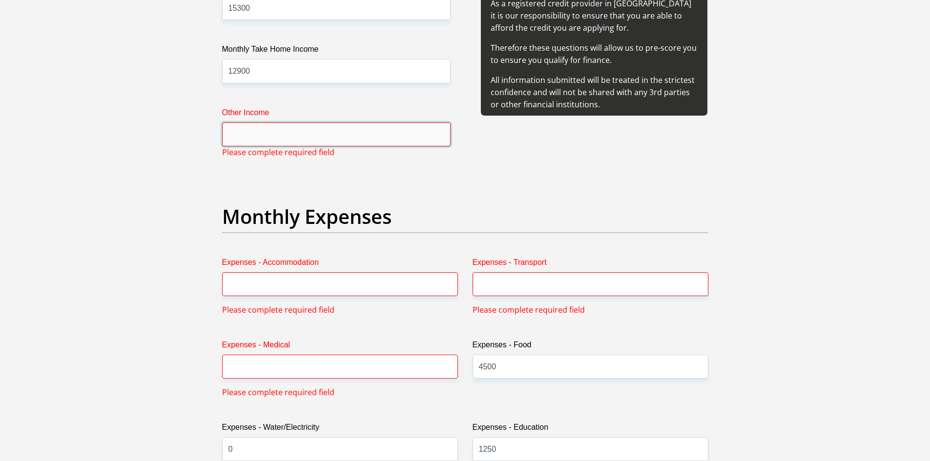
click at [362, 130] on input "Other Income" at bounding box center [336, 135] width 228 height 24
type input "0"
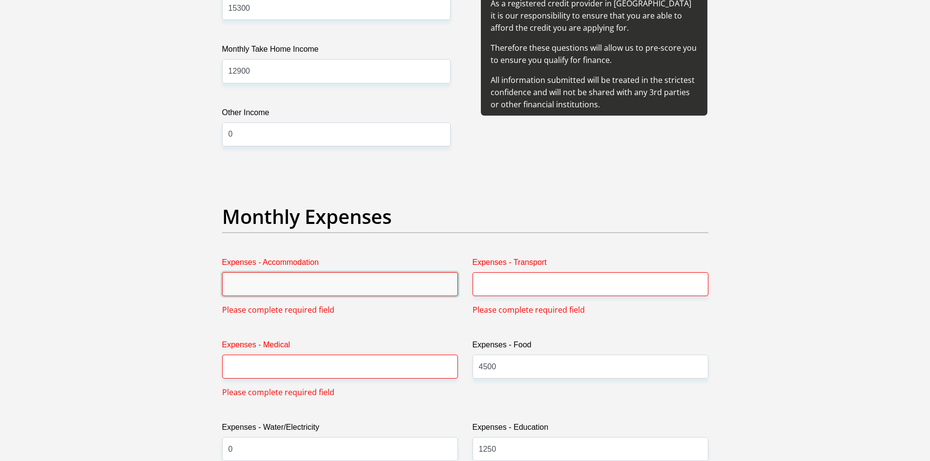
click at [340, 276] on input "Expenses - Accommodation" at bounding box center [340, 284] width 236 height 24
type input "0"
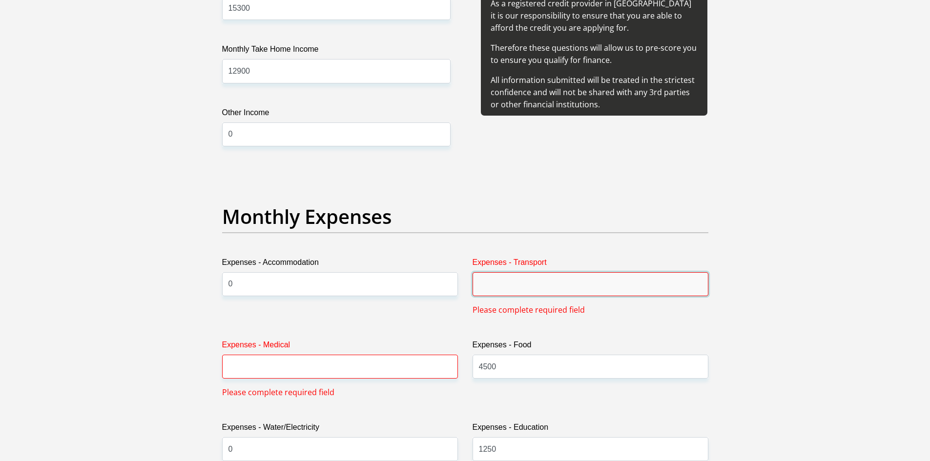
click at [486, 283] on input "Expenses - Transport" at bounding box center [590, 284] width 236 height 24
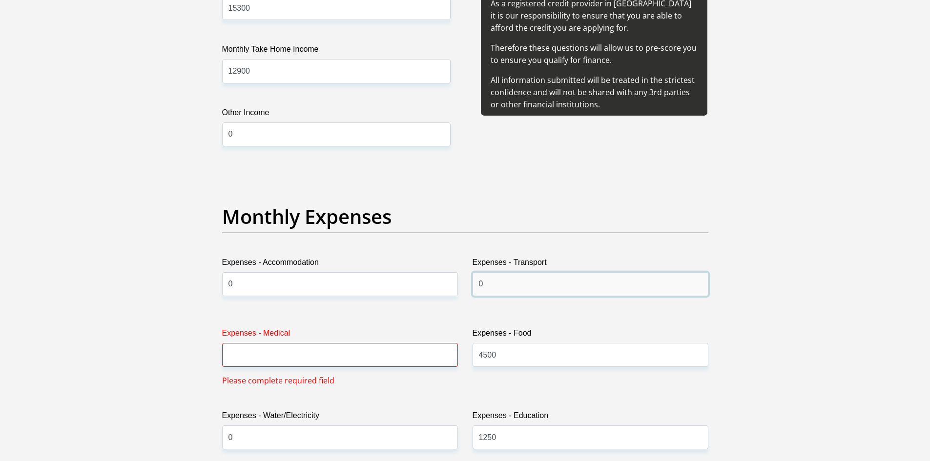
type input "0"
click at [350, 364] on input "Expenses - Medical" at bounding box center [340, 355] width 236 height 24
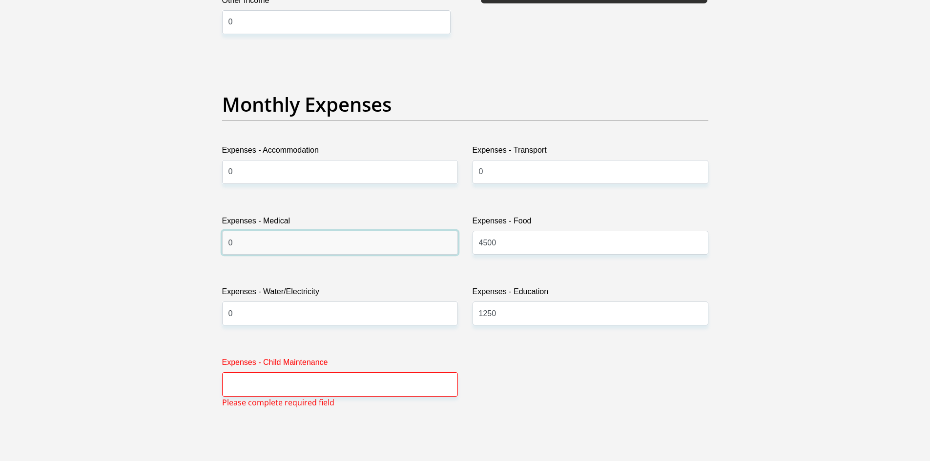
scroll to position [1409, 0]
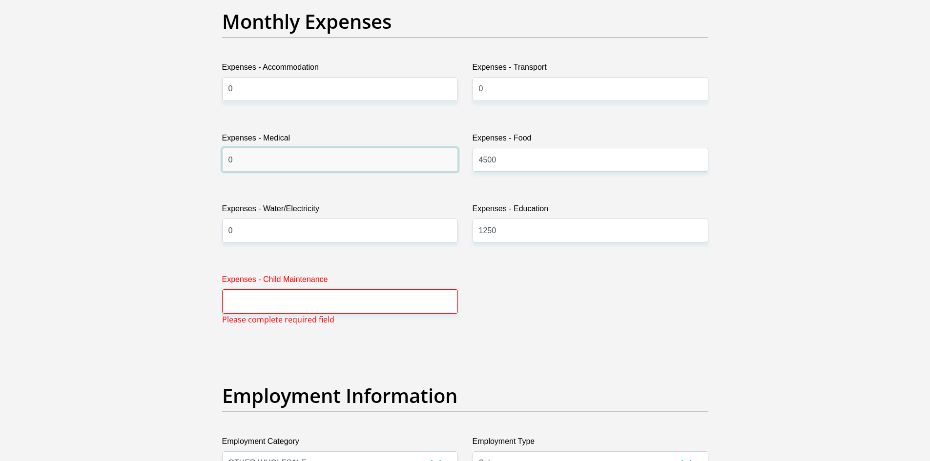
type input "0"
click at [349, 303] on input "Expenses - Child Maintenance" at bounding box center [340, 301] width 236 height 24
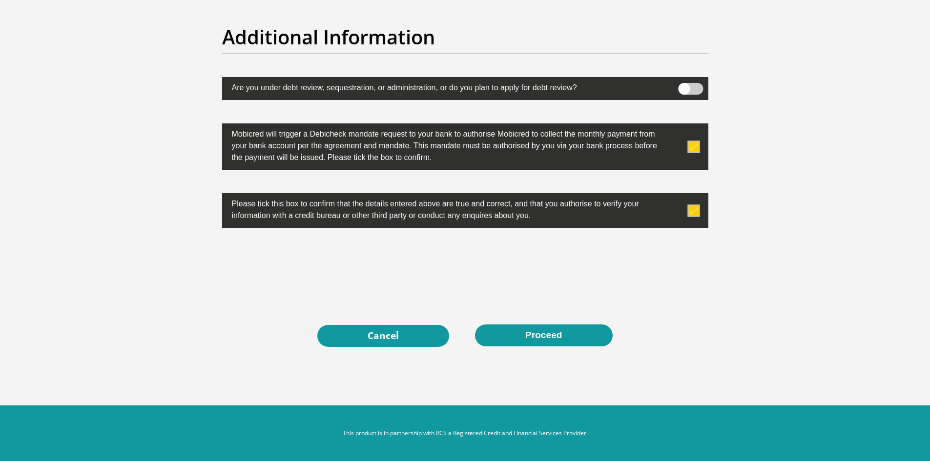
scroll to position [3041, 0]
type input "0"
click at [546, 334] on button "Proceed" at bounding box center [544, 336] width 138 height 22
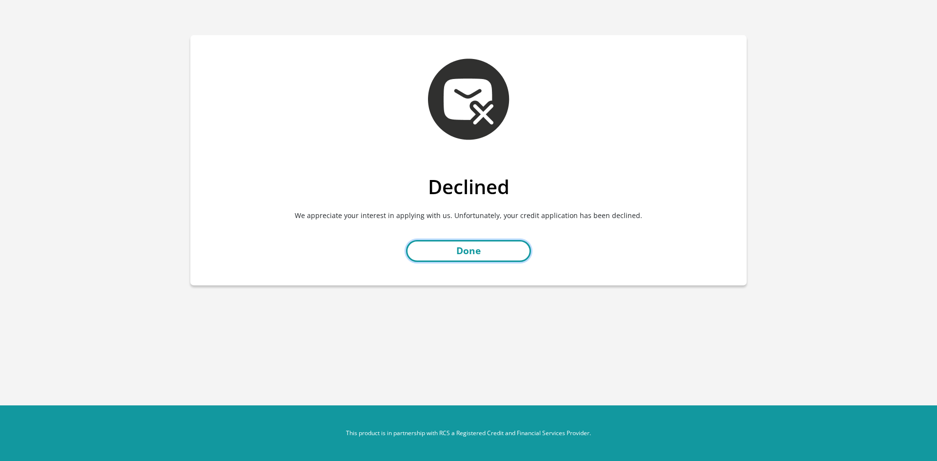
click at [470, 252] on link "Done" at bounding box center [468, 251] width 125 height 22
